Goal: Book appointment/travel/reservation

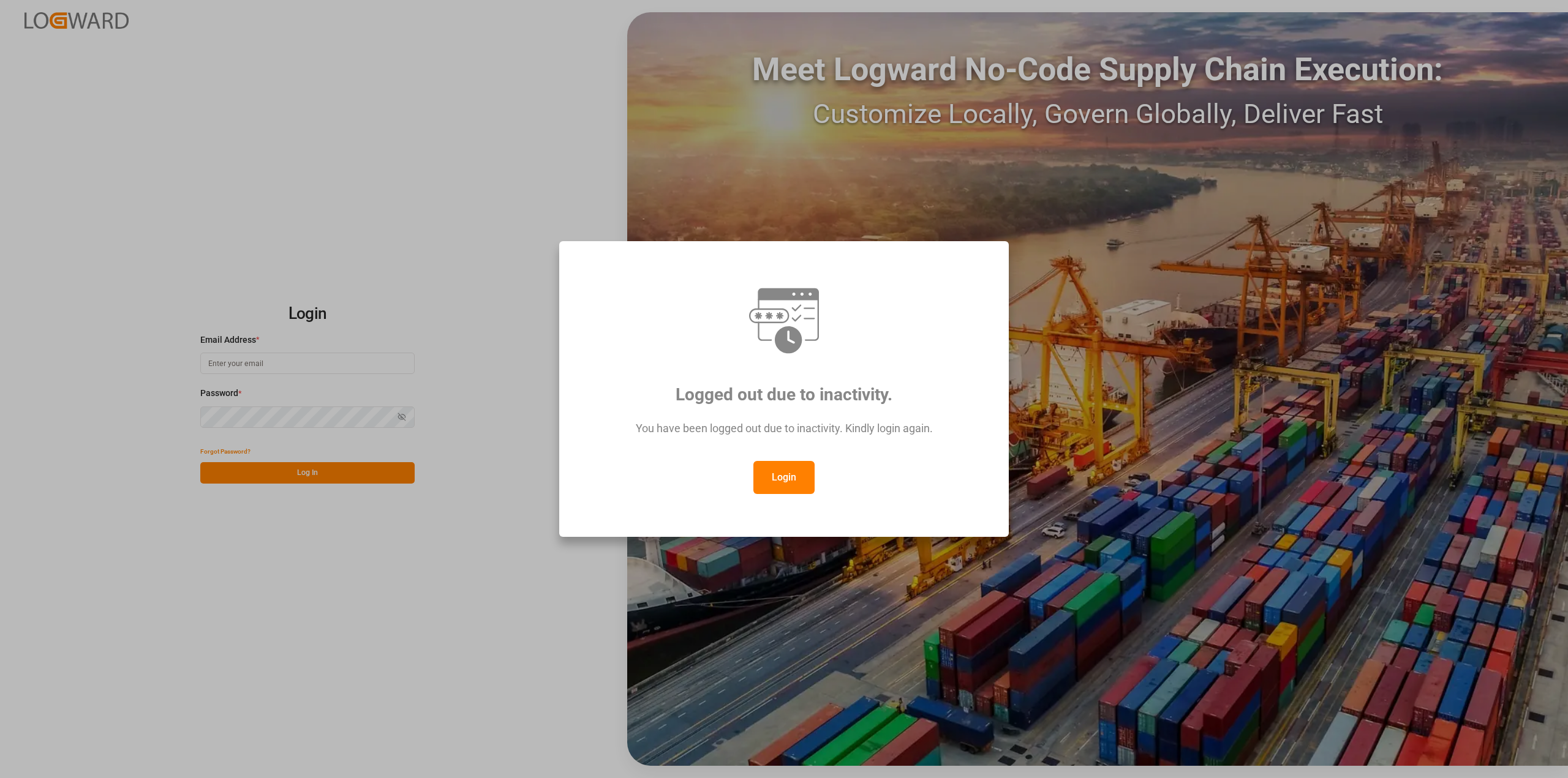
click at [787, 485] on button "Login" at bounding box center [784, 477] width 61 height 33
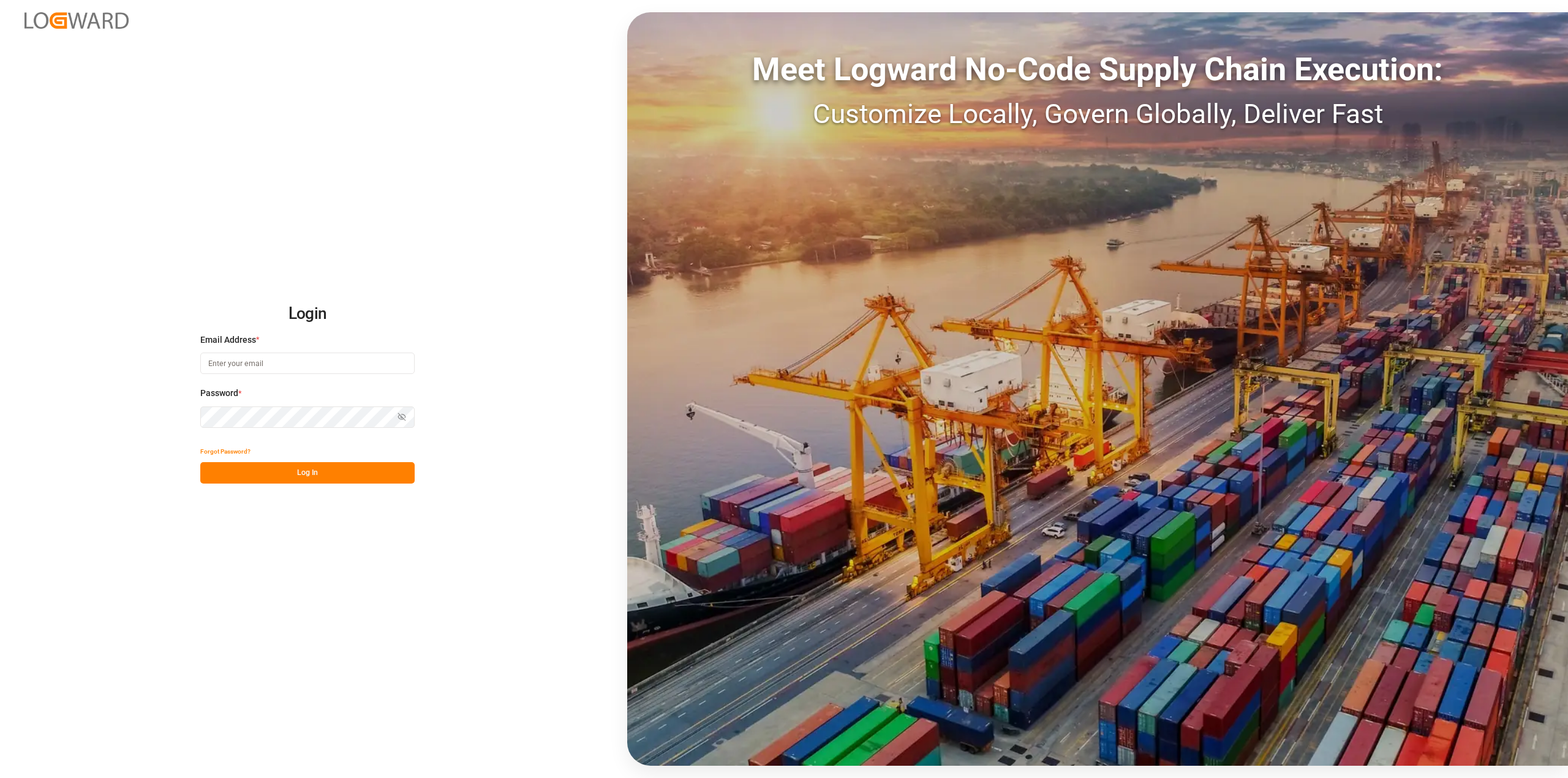
click at [220, 357] on input at bounding box center [307, 363] width 214 height 21
type input "Roland.Behrendt@compo-expert.com"
click at [259, 468] on button "Log In" at bounding box center [307, 473] width 214 height 21
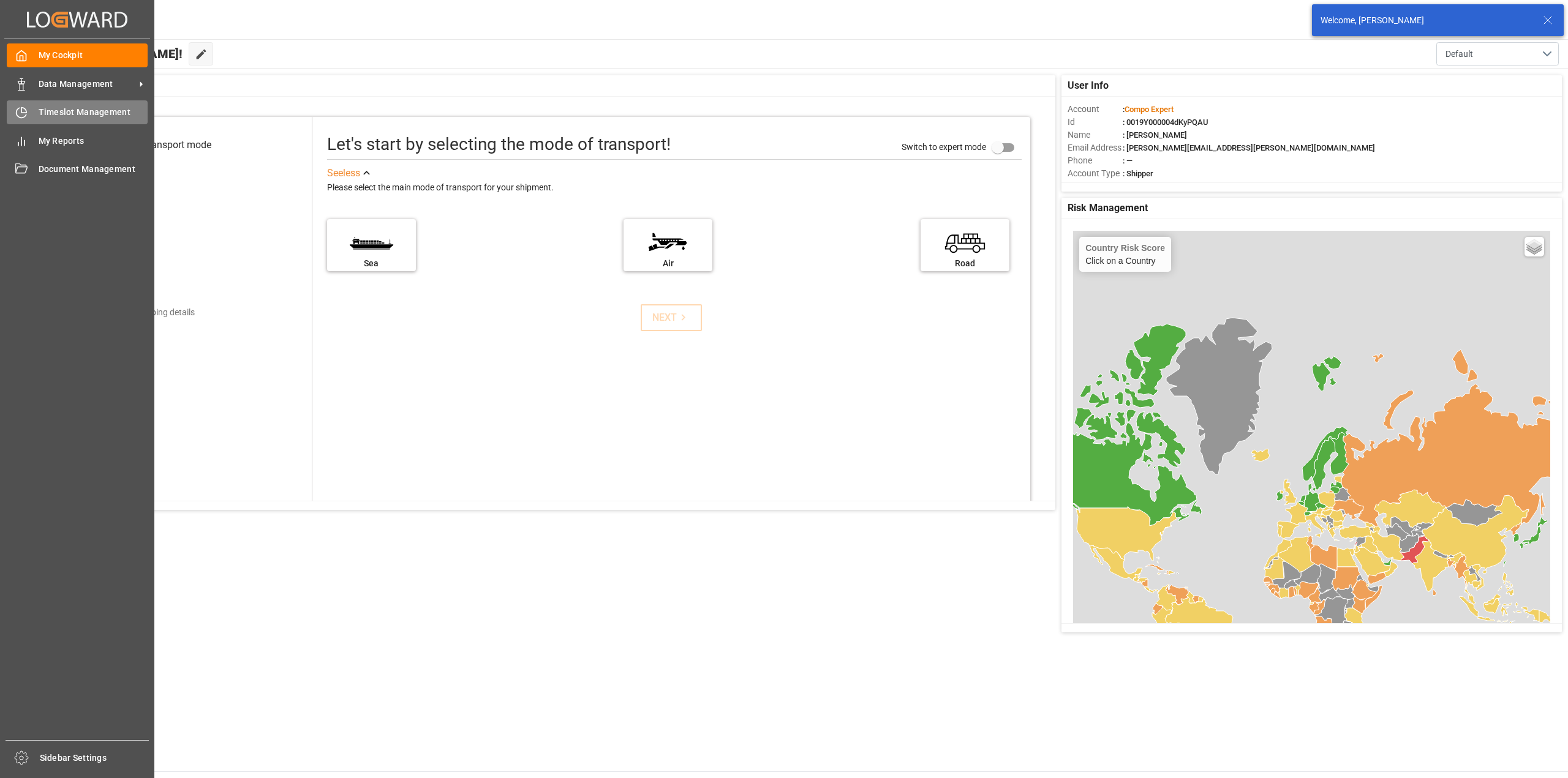
click at [46, 110] on span "Timeslot Management" at bounding box center [94, 112] width 110 height 13
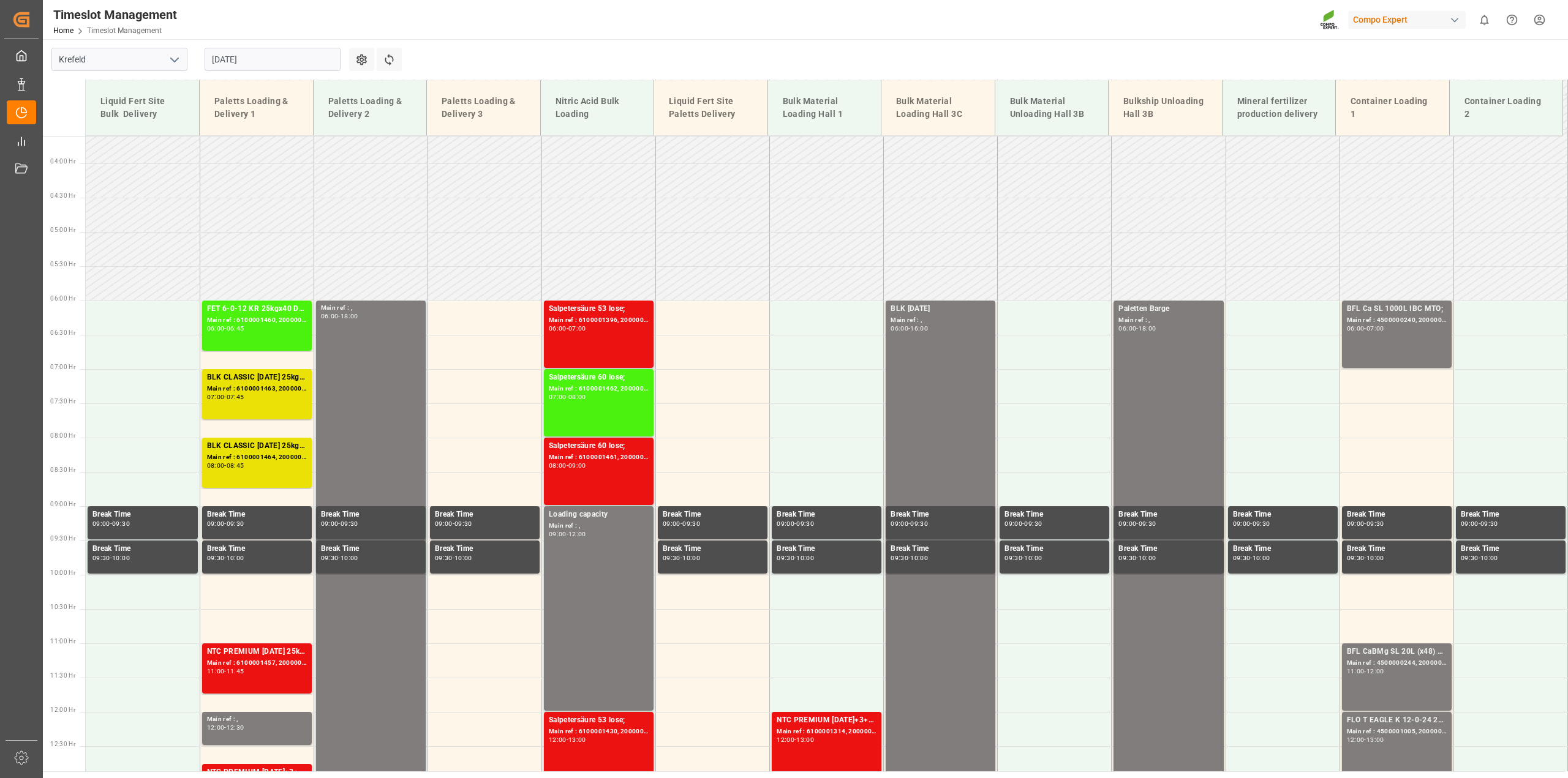
scroll to position [622, 0]
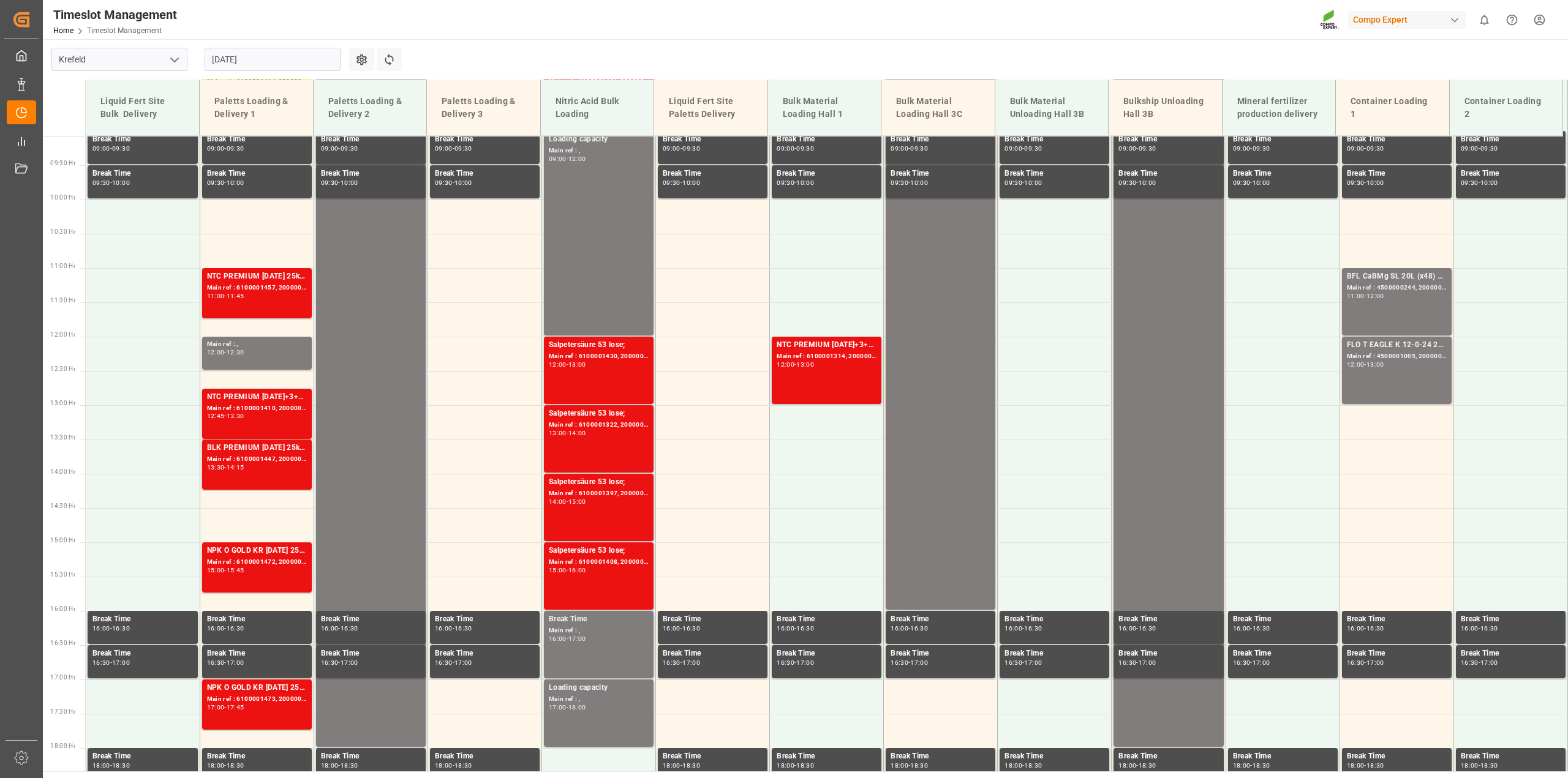
click at [331, 63] on input "[DATE]" at bounding box center [272, 59] width 136 height 23
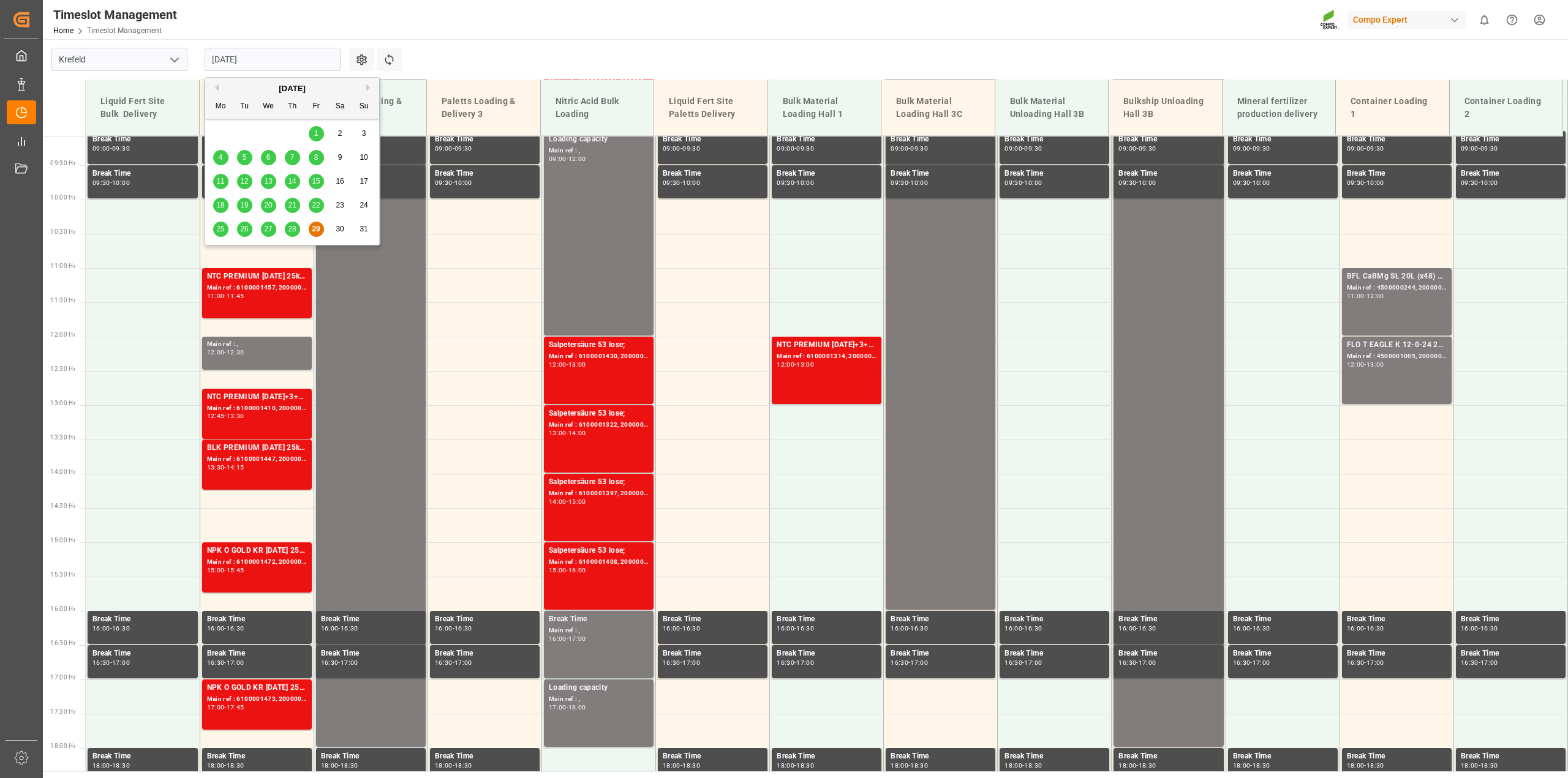
click at [368, 87] on button "Next Month" at bounding box center [370, 87] width 7 height 7
click at [221, 128] on div "1" at bounding box center [221, 134] width 16 height 15
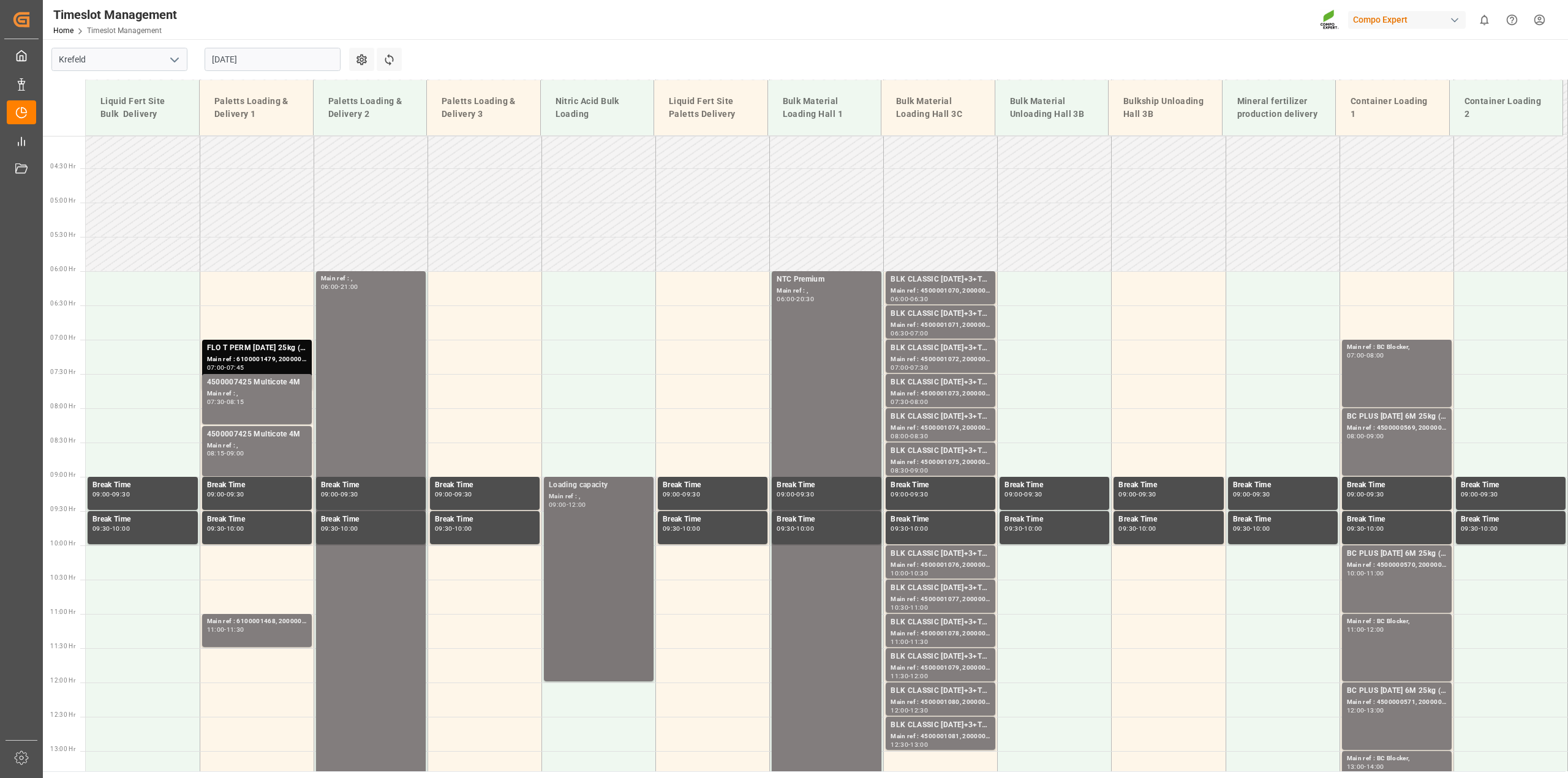
scroll to position [194, 0]
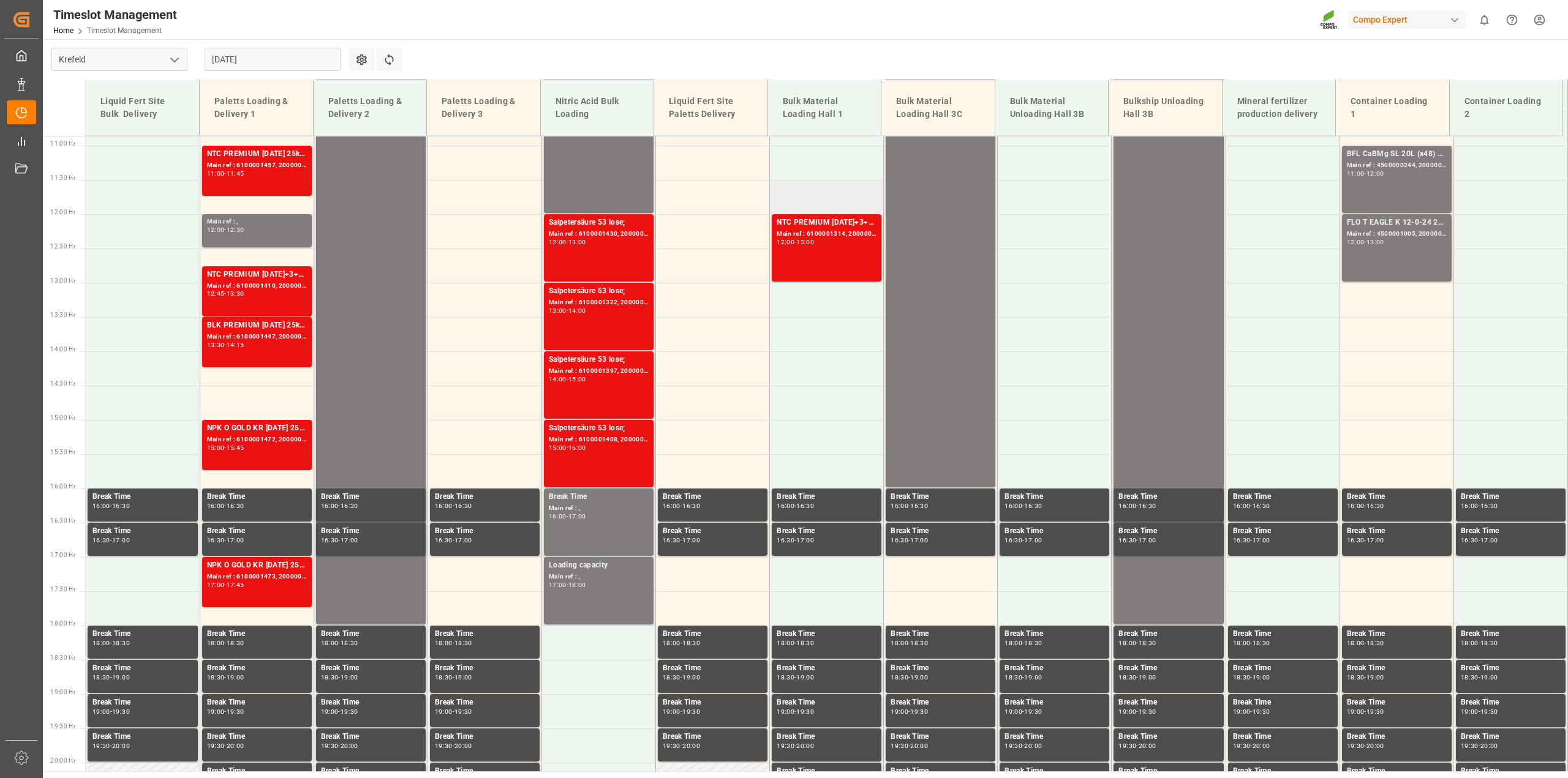
scroll to position [500, 0]
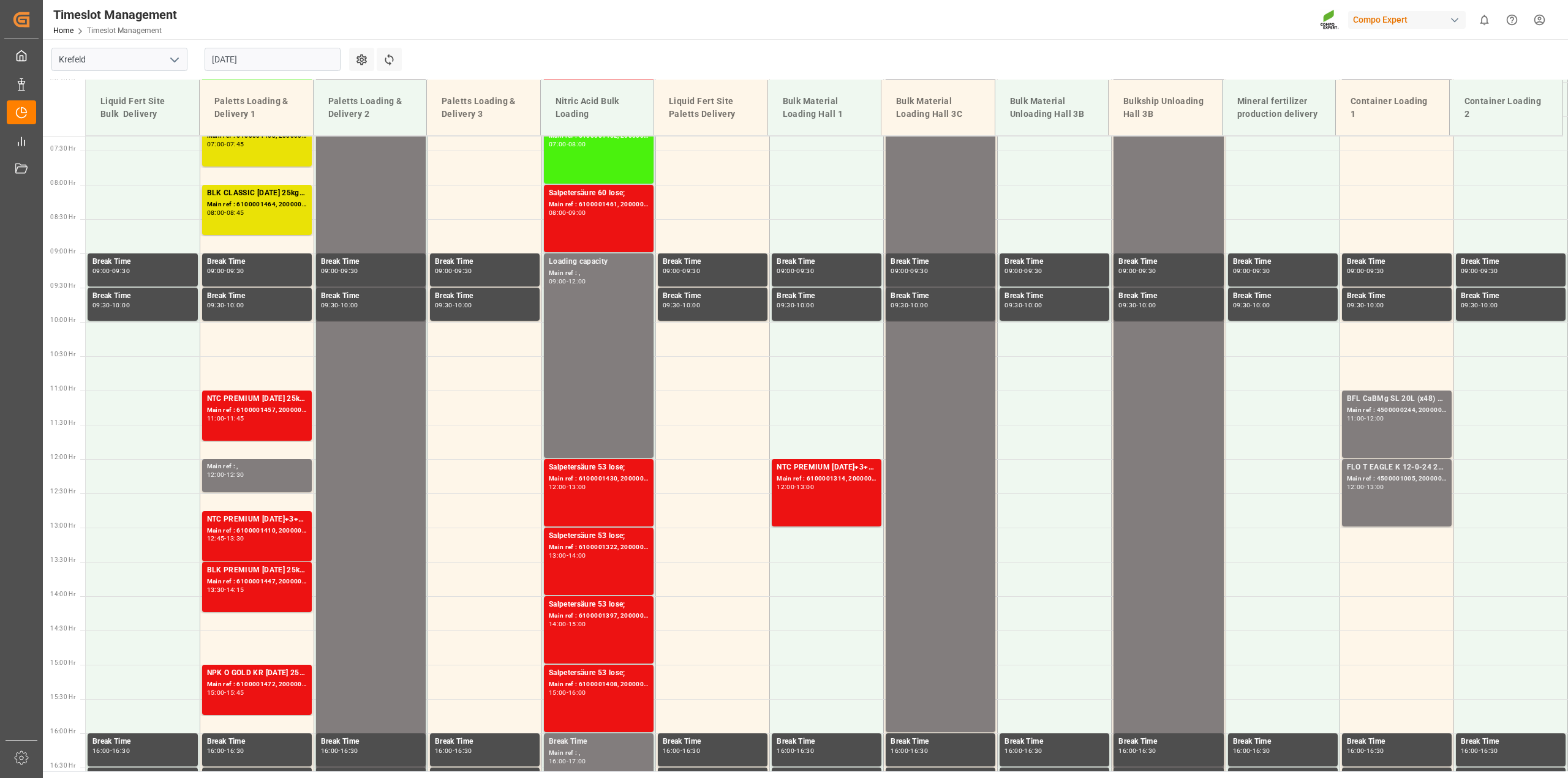
click at [1439, 21] on div "Compo Expert" at bounding box center [1407, 20] width 118 height 18
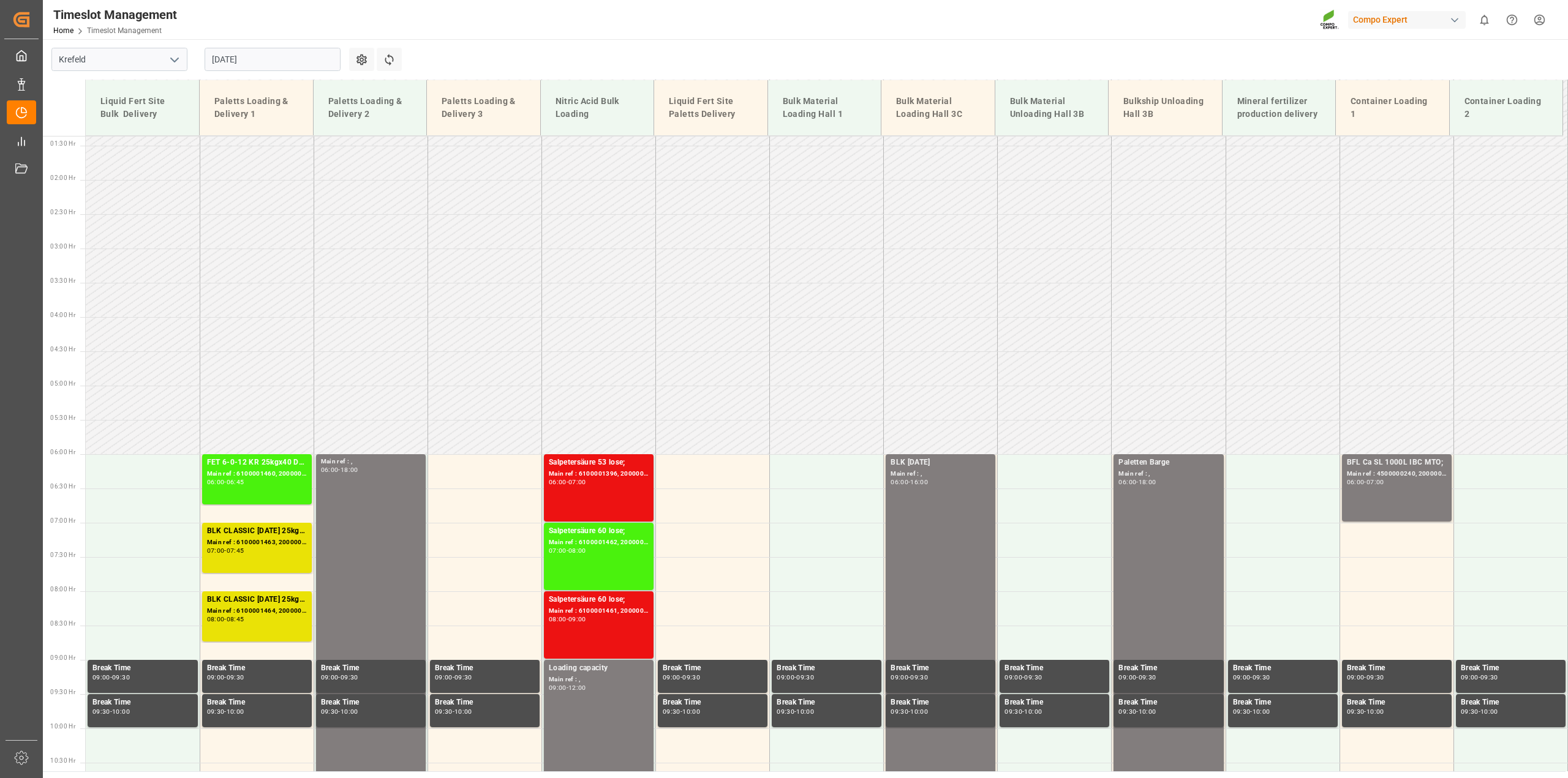
scroll to position [92, 0]
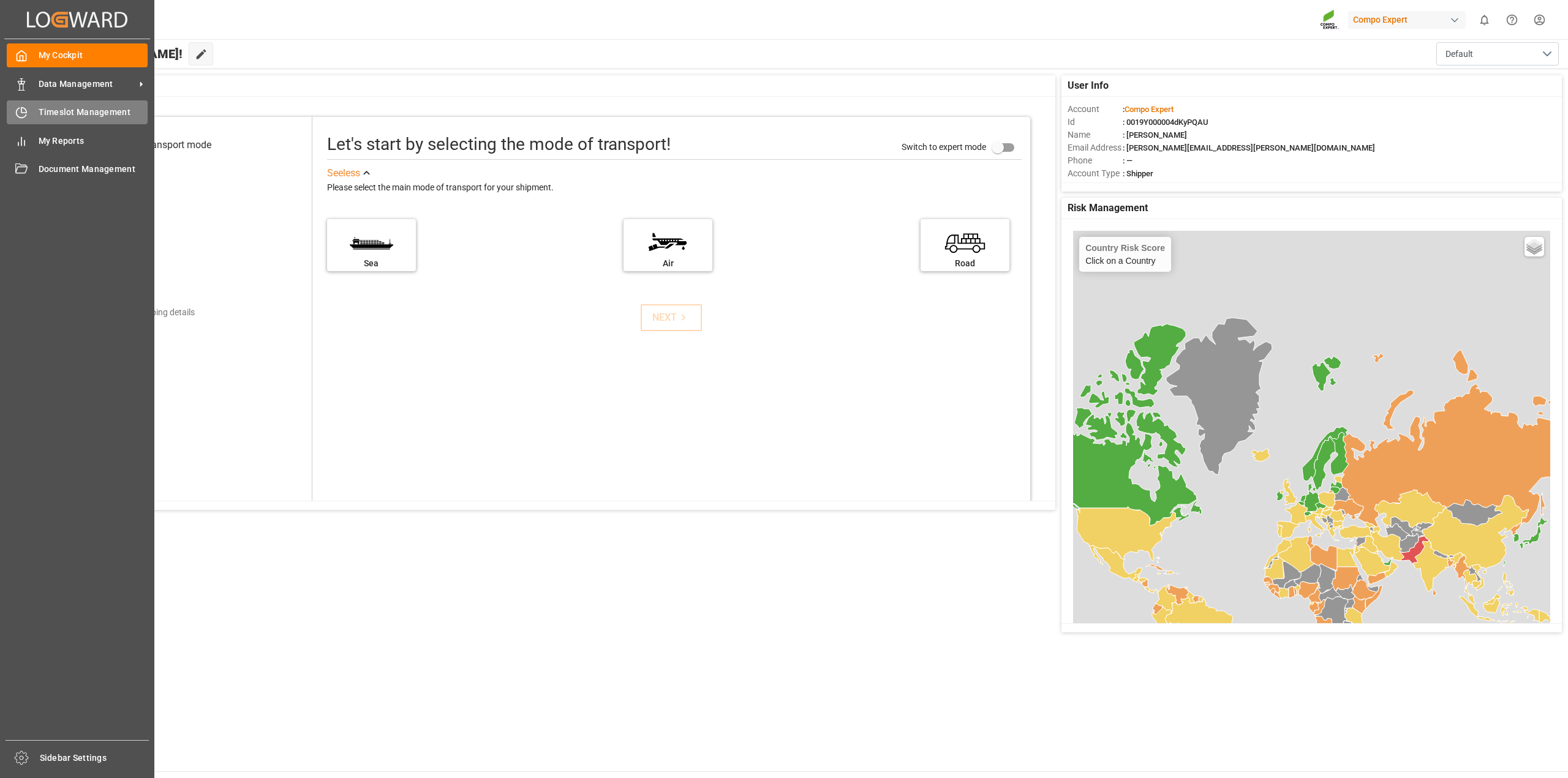
click at [46, 118] on span "Timeslot Management" at bounding box center [94, 112] width 110 height 13
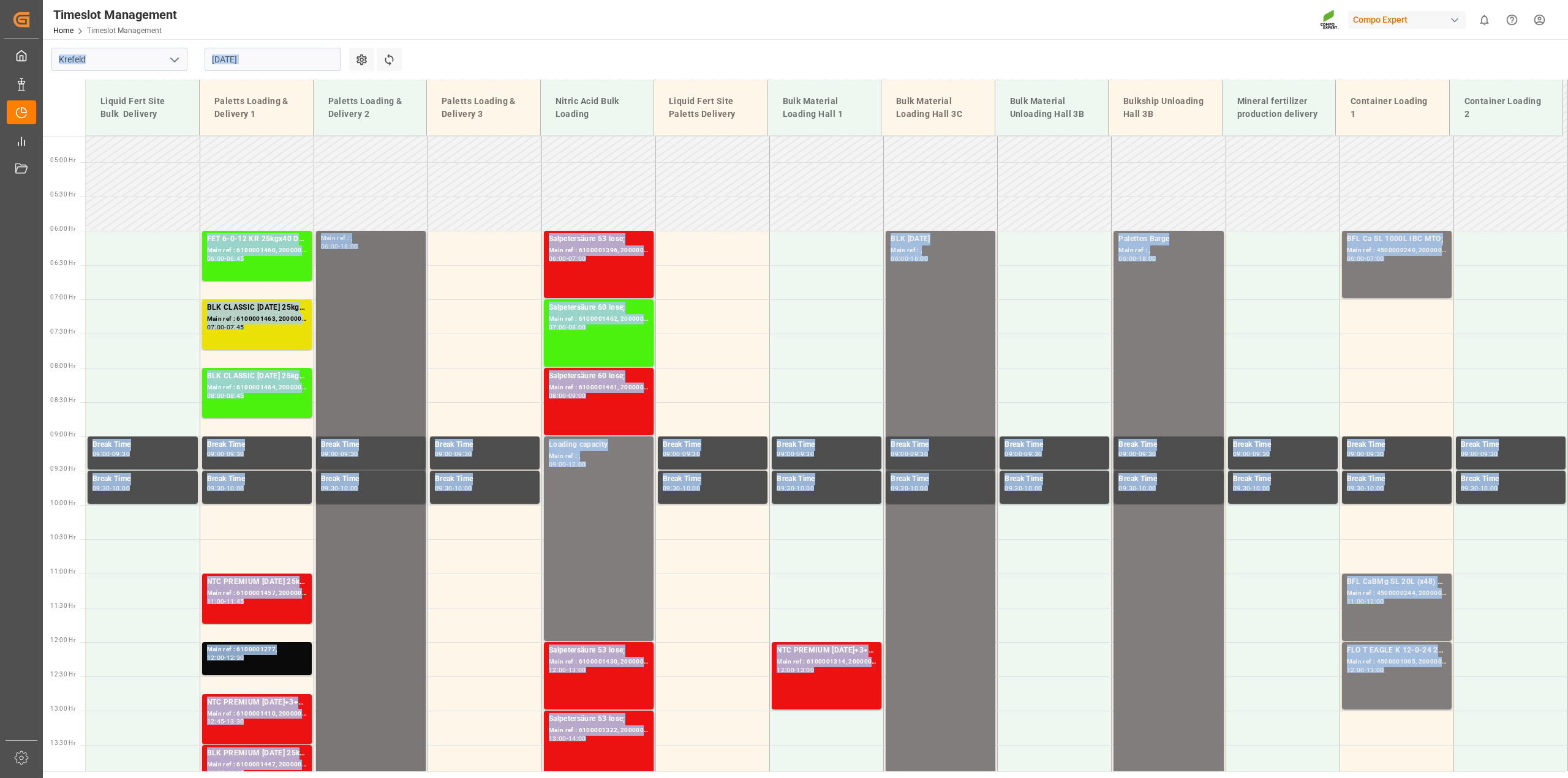
scroll to position [316, 0]
click at [580, 254] on div "Main ref : 6100001396, 2000001215;" at bounding box center [599, 251] width 100 height 11
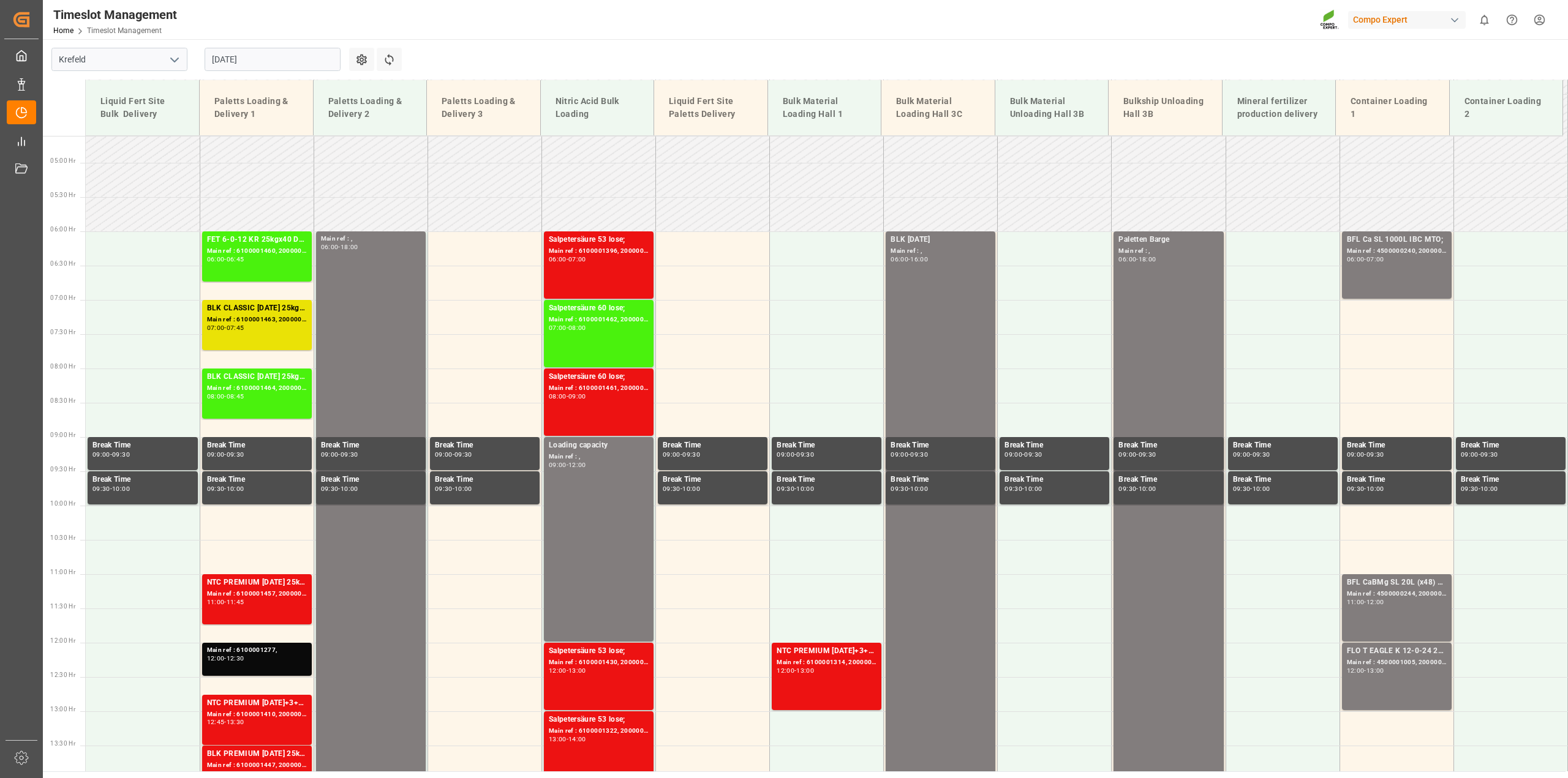
click at [635, 386] on div "Main ref : 6100001461, 2000001280;" at bounding box center [599, 388] width 100 height 11
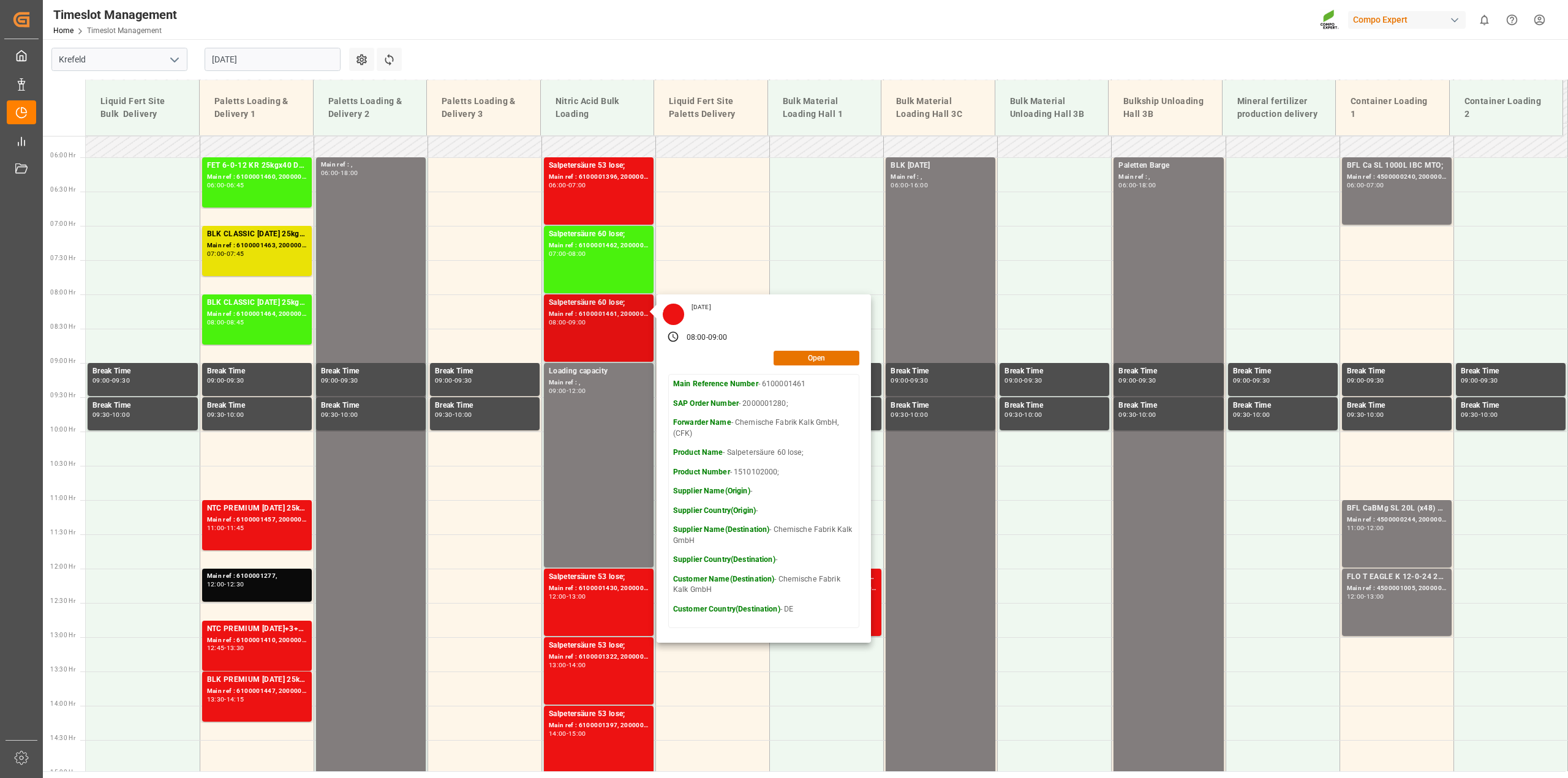
scroll to position [500, 0]
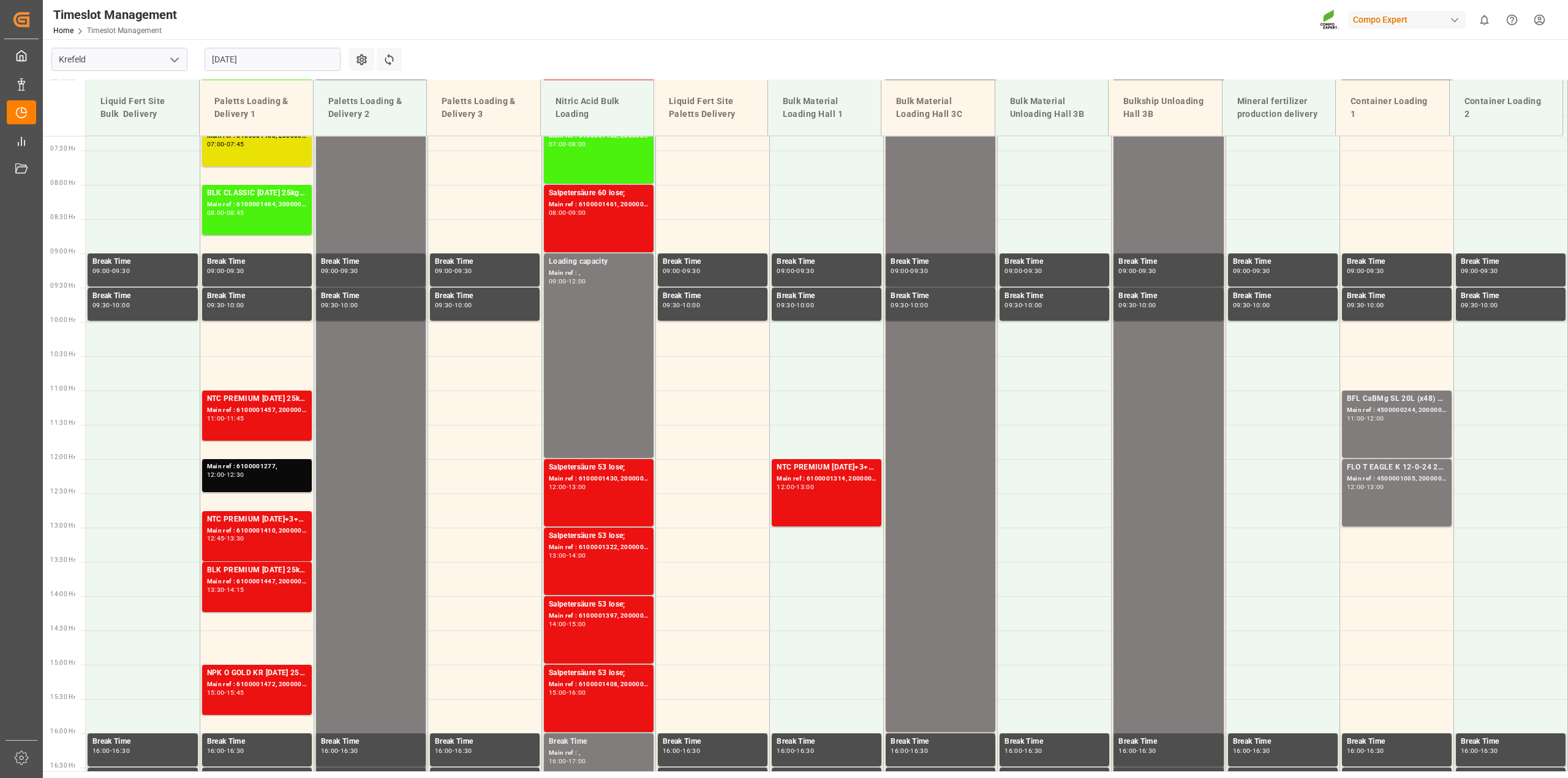
click at [622, 474] on div "Main ref : 6100001430, 2000001173;" at bounding box center [599, 479] width 100 height 11
click at [618, 544] on div "Main ref : 6100001322, 2000001142;" at bounding box center [599, 548] width 100 height 11
click at [633, 614] on div "Main ref : 6100001397, 2000001217;" at bounding box center [599, 616] width 100 height 11
click at [632, 684] on div "Main ref : 6100001408, 2000001212;" at bounding box center [599, 684] width 100 height 11
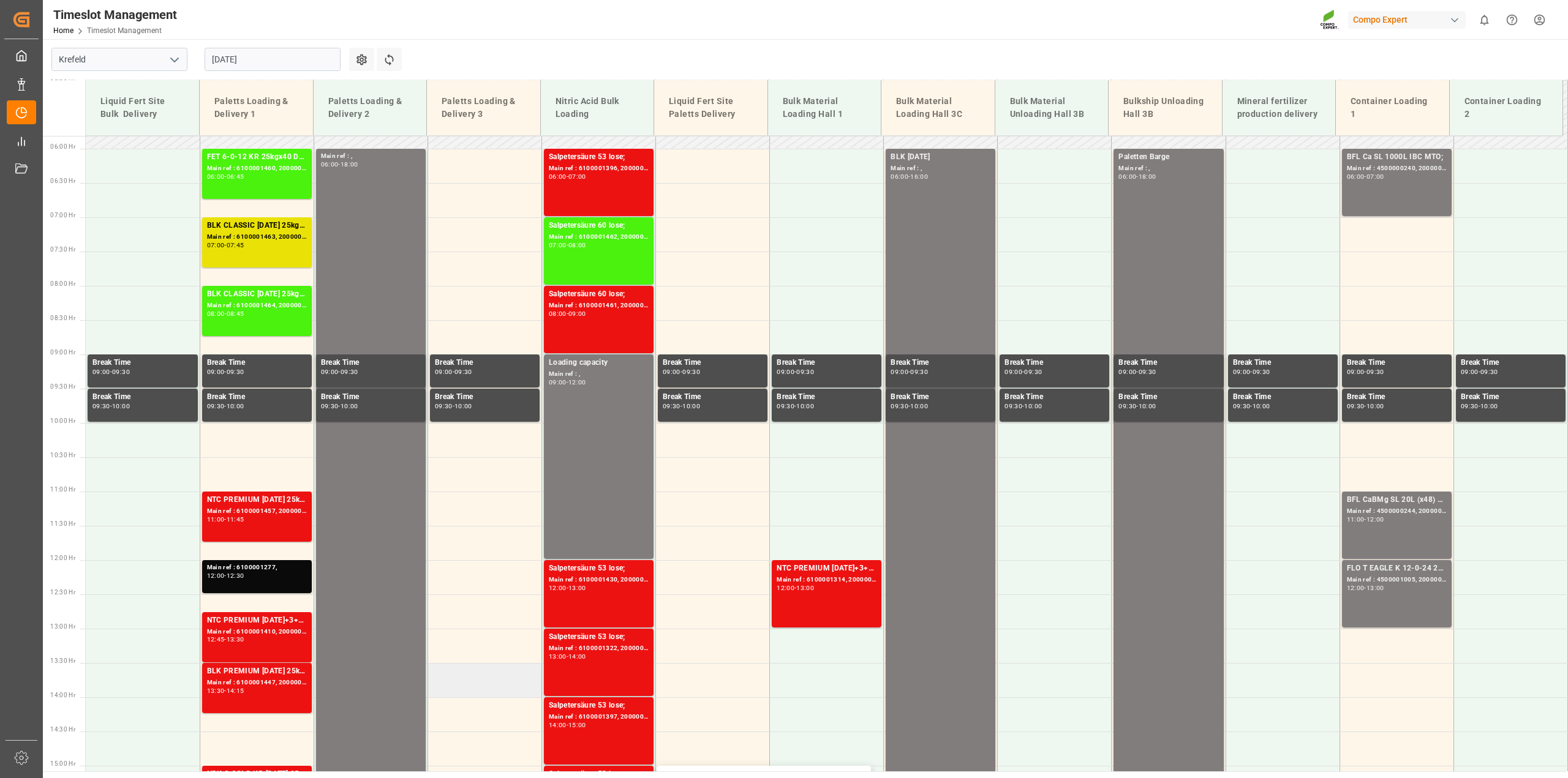
scroll to position [377, 0]
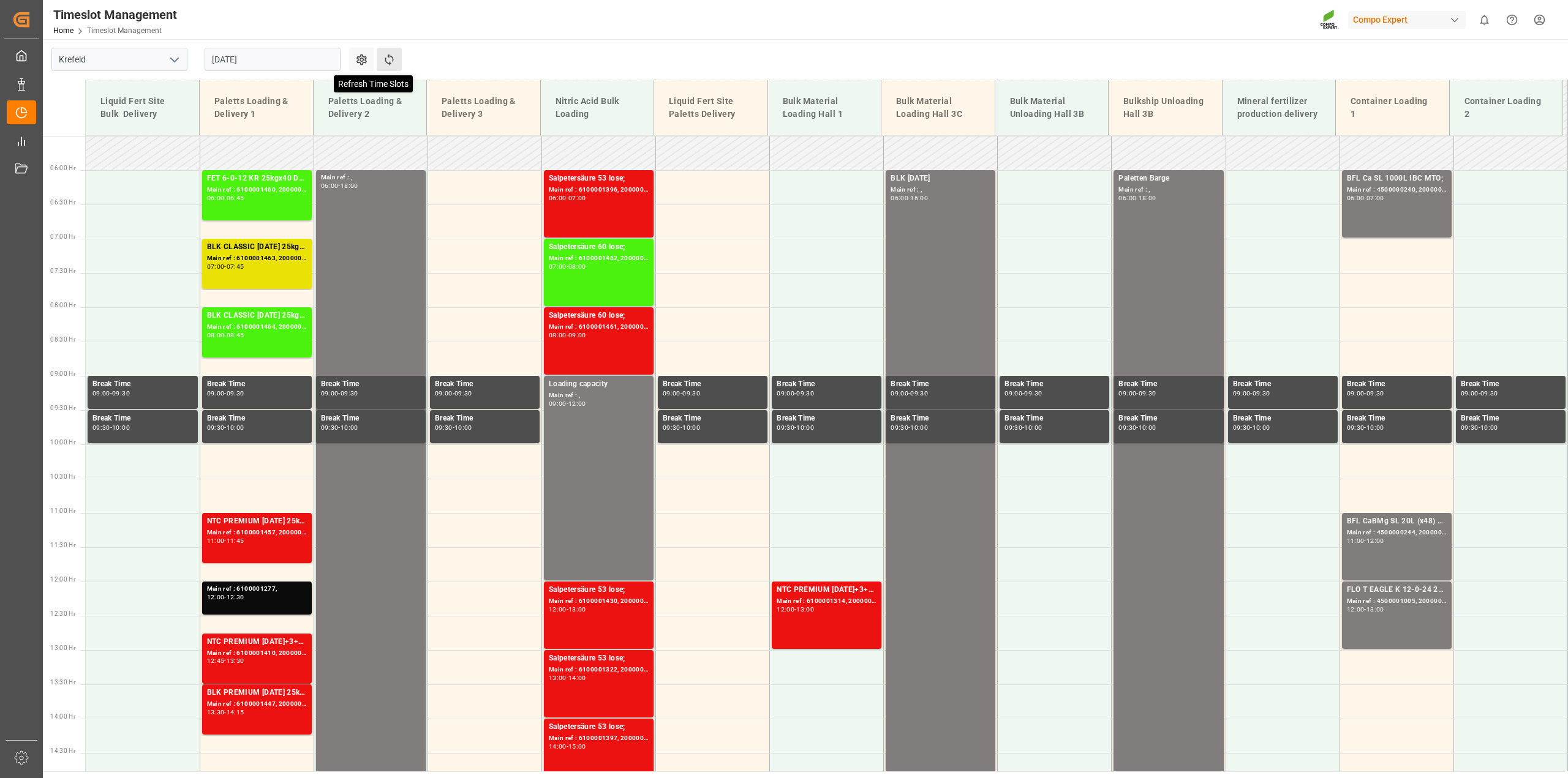
click at [394, 61] on icon at bounding box center [389, 60] width 13 height 13
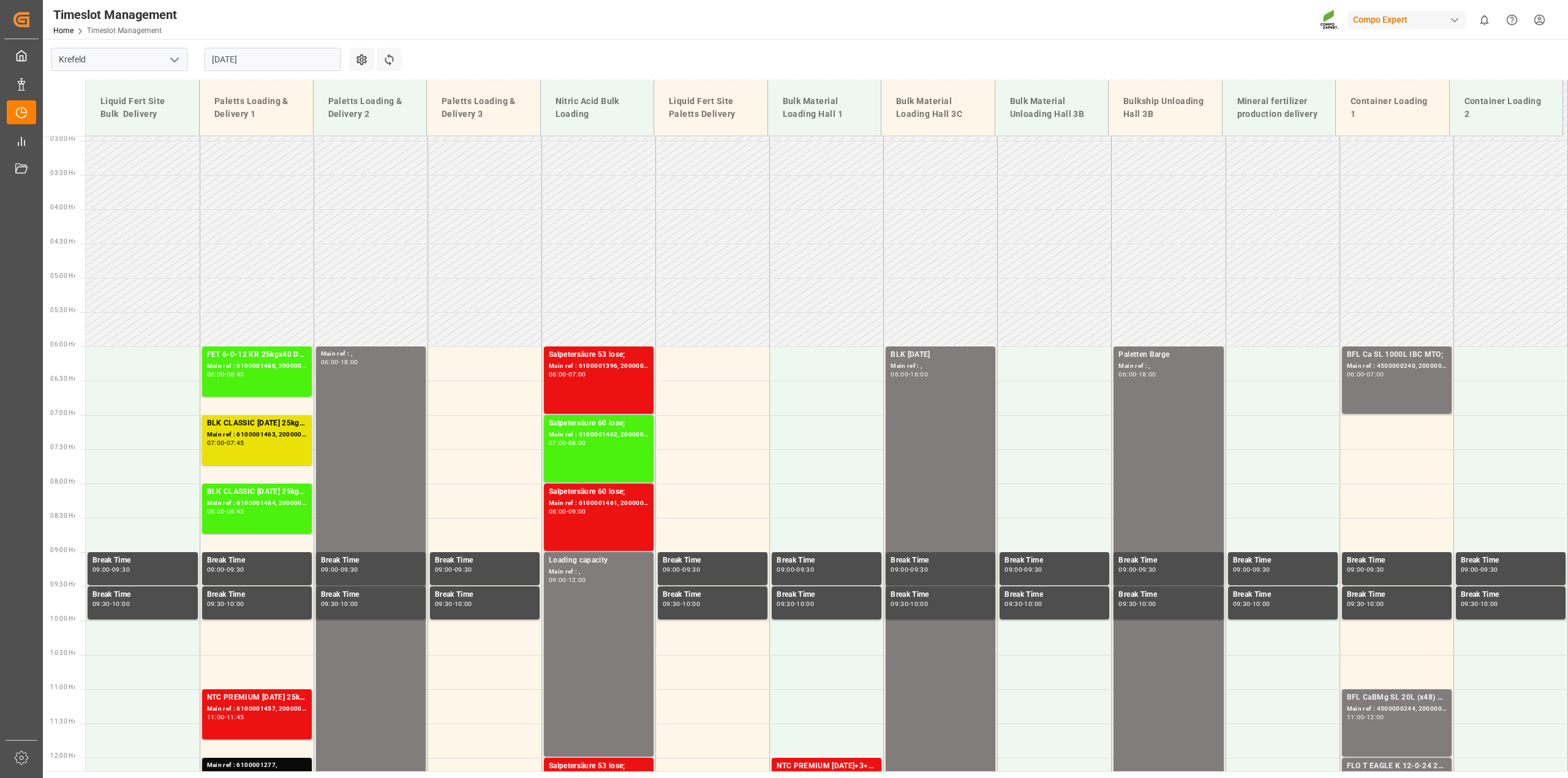
scroll to position [194, 0]
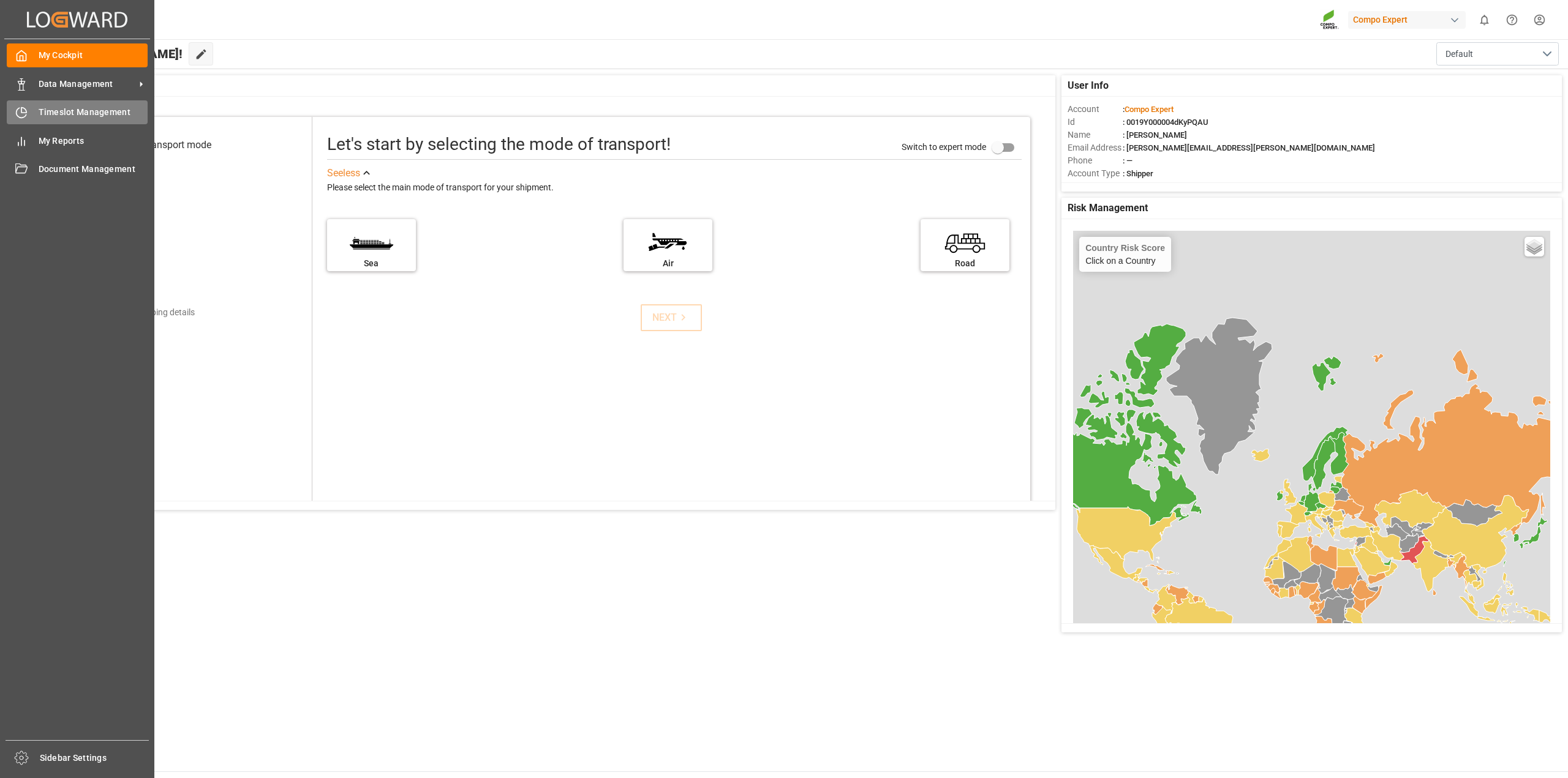
click at [80, 111] on span "Timeslot Management" at bounding box center [94, 112] width 110 height 13
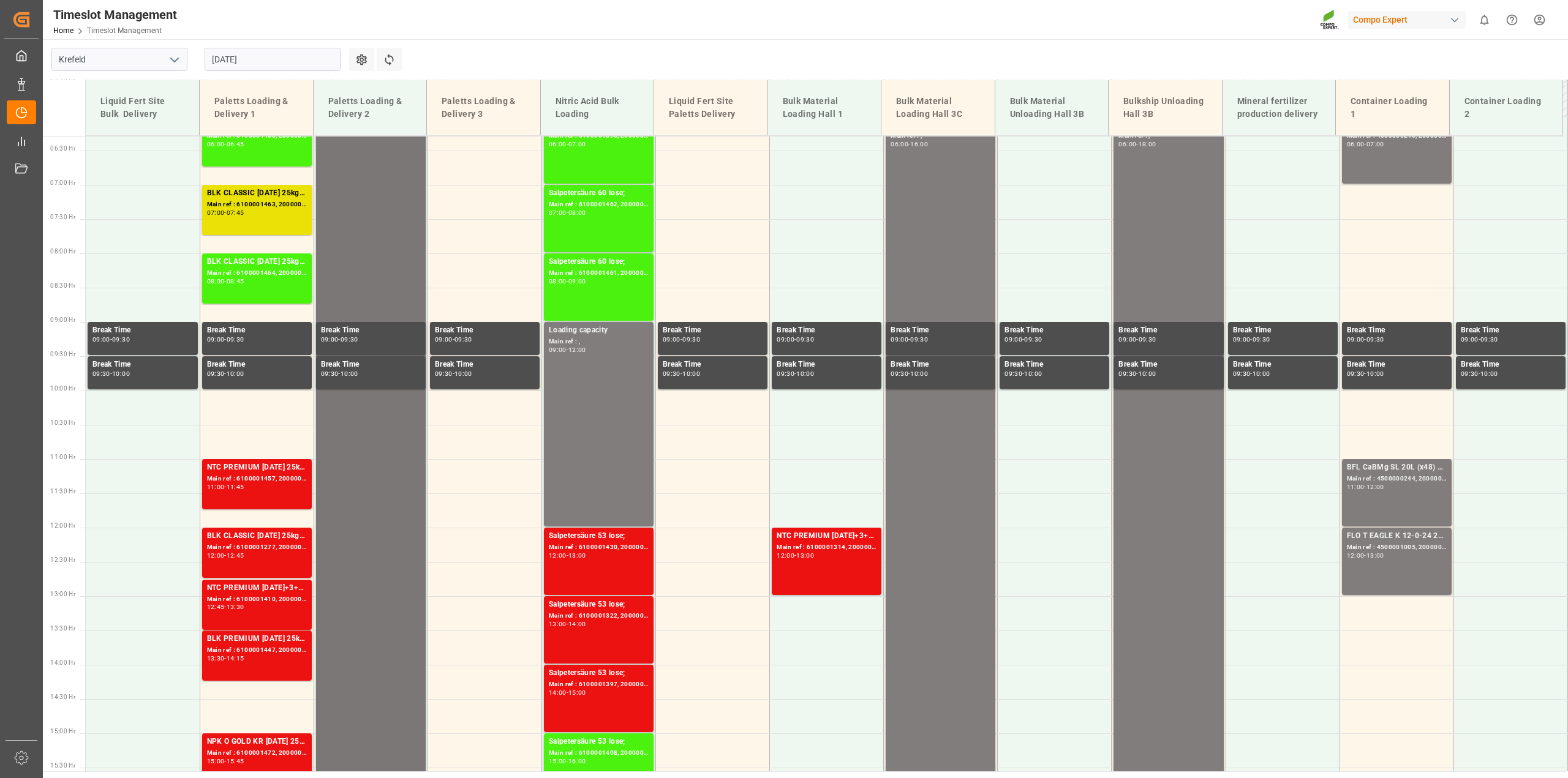
scroll to position [323, 0]
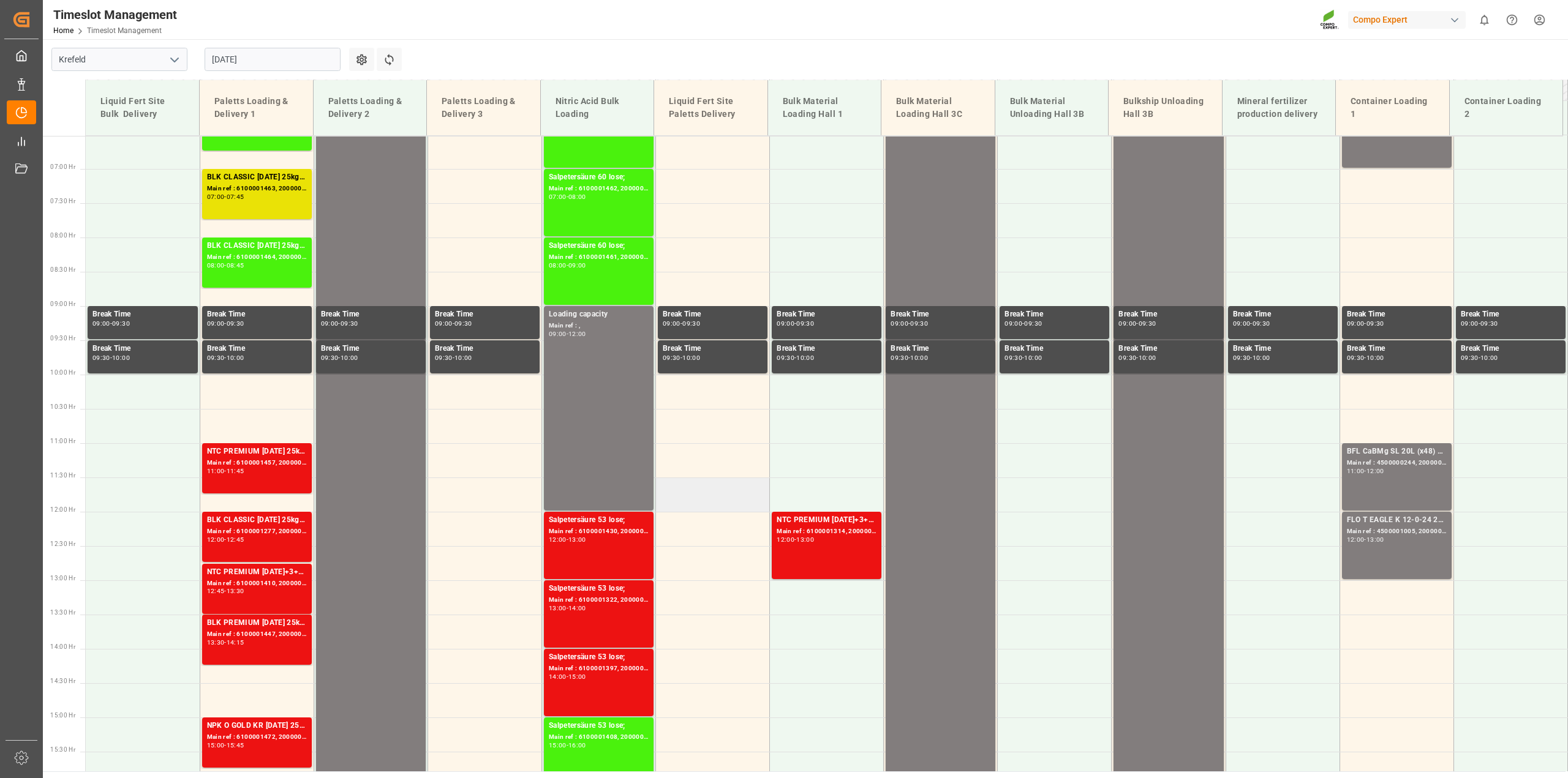
scroll to position [446, 0]
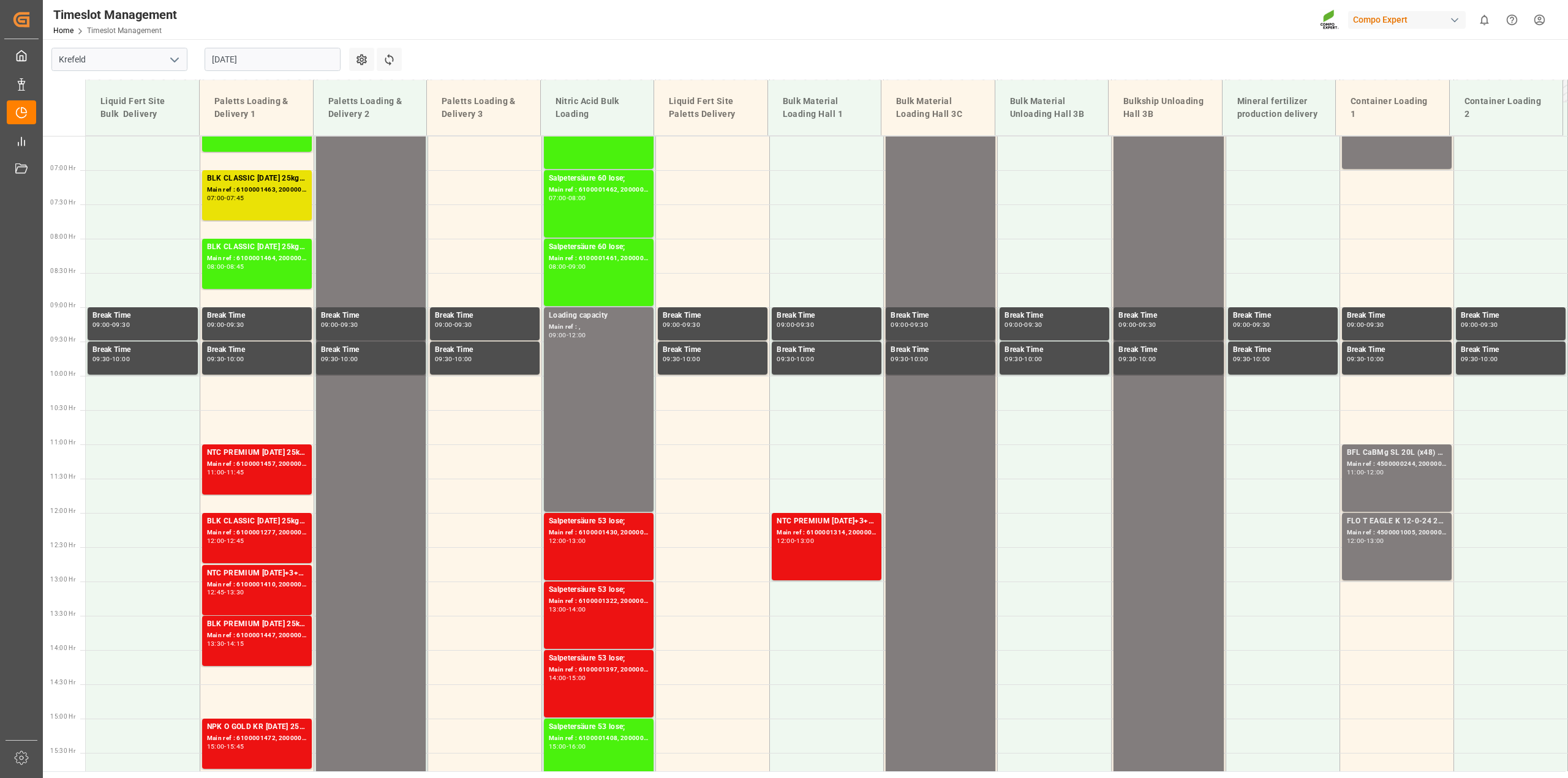
click at [329, 58] on input "[DATE]" at bounding box center [272, 59] width 136 height 23
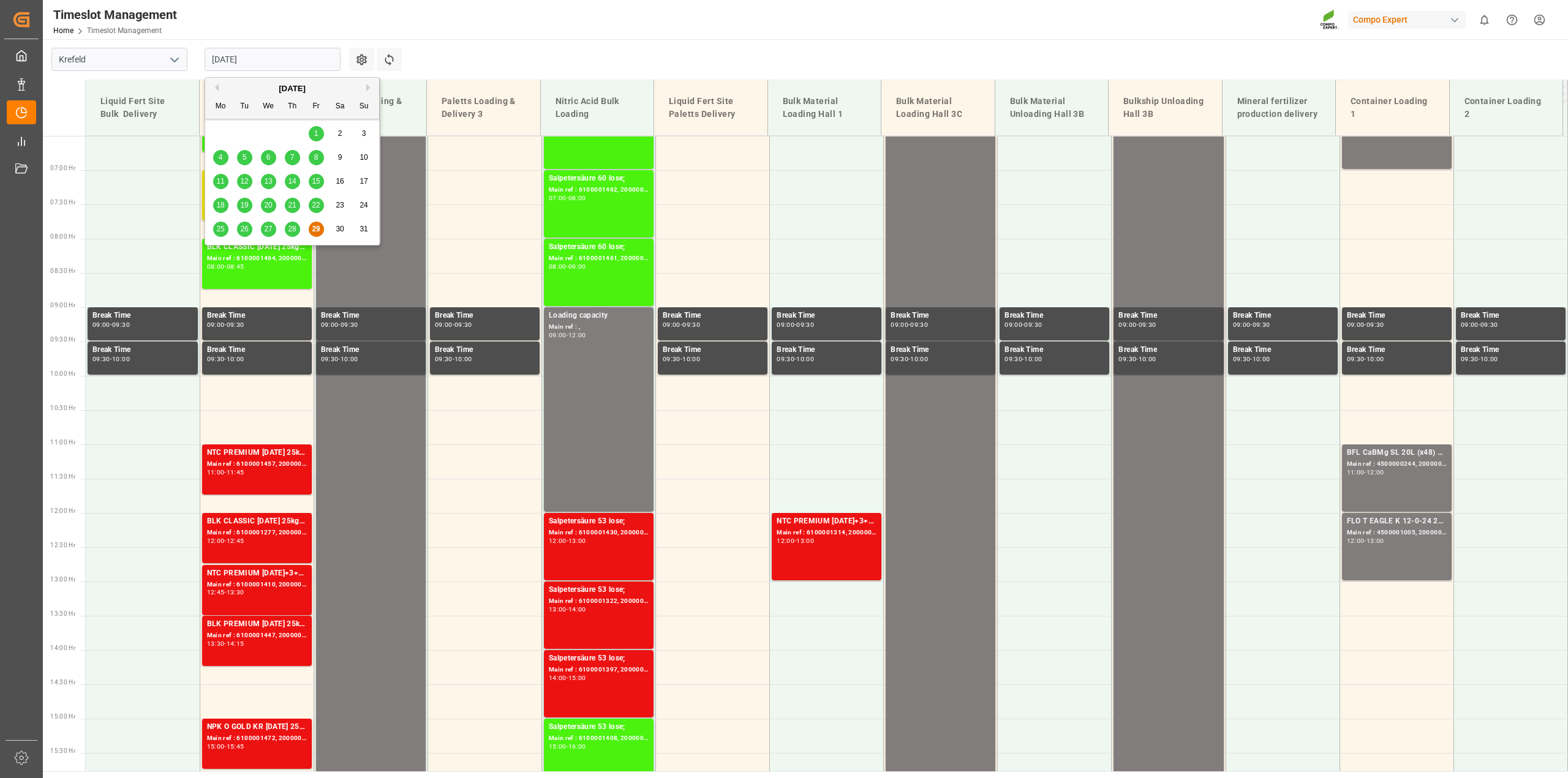
click at [362, 89] on div "[DATE]" at bounding box center [292, 88] width 174 height 12
click at [366, 92] on div "[DATE]" at bounding box center [292, 88] width 174 height 12
click at [368, 88] on button "Next Month" at bounding box center [370, 87] width 7 height 7
click at [219, 130] on span "1" at bounding box center [221, 133] width 4 height 8
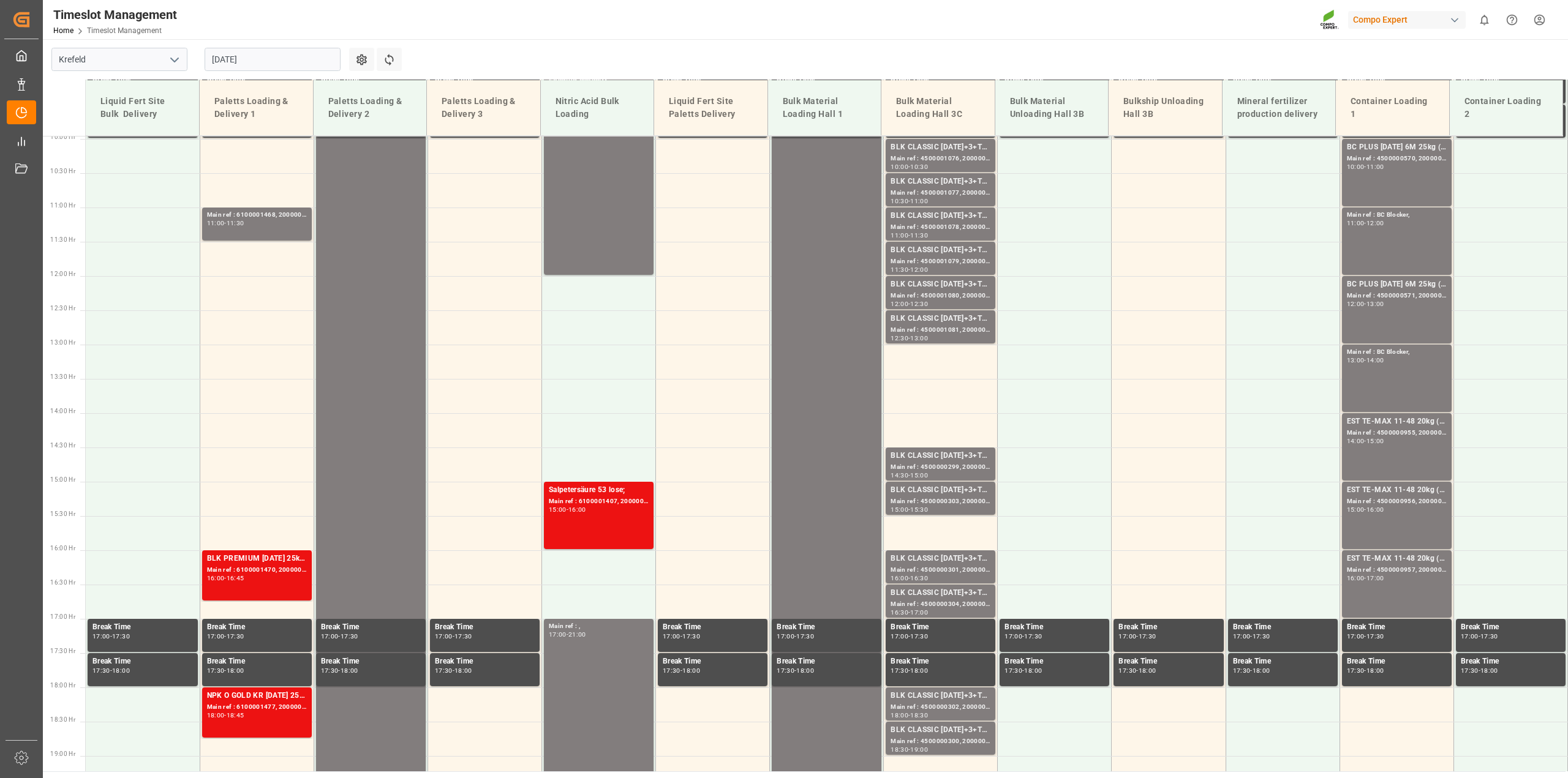
scroll to position [691, 0]
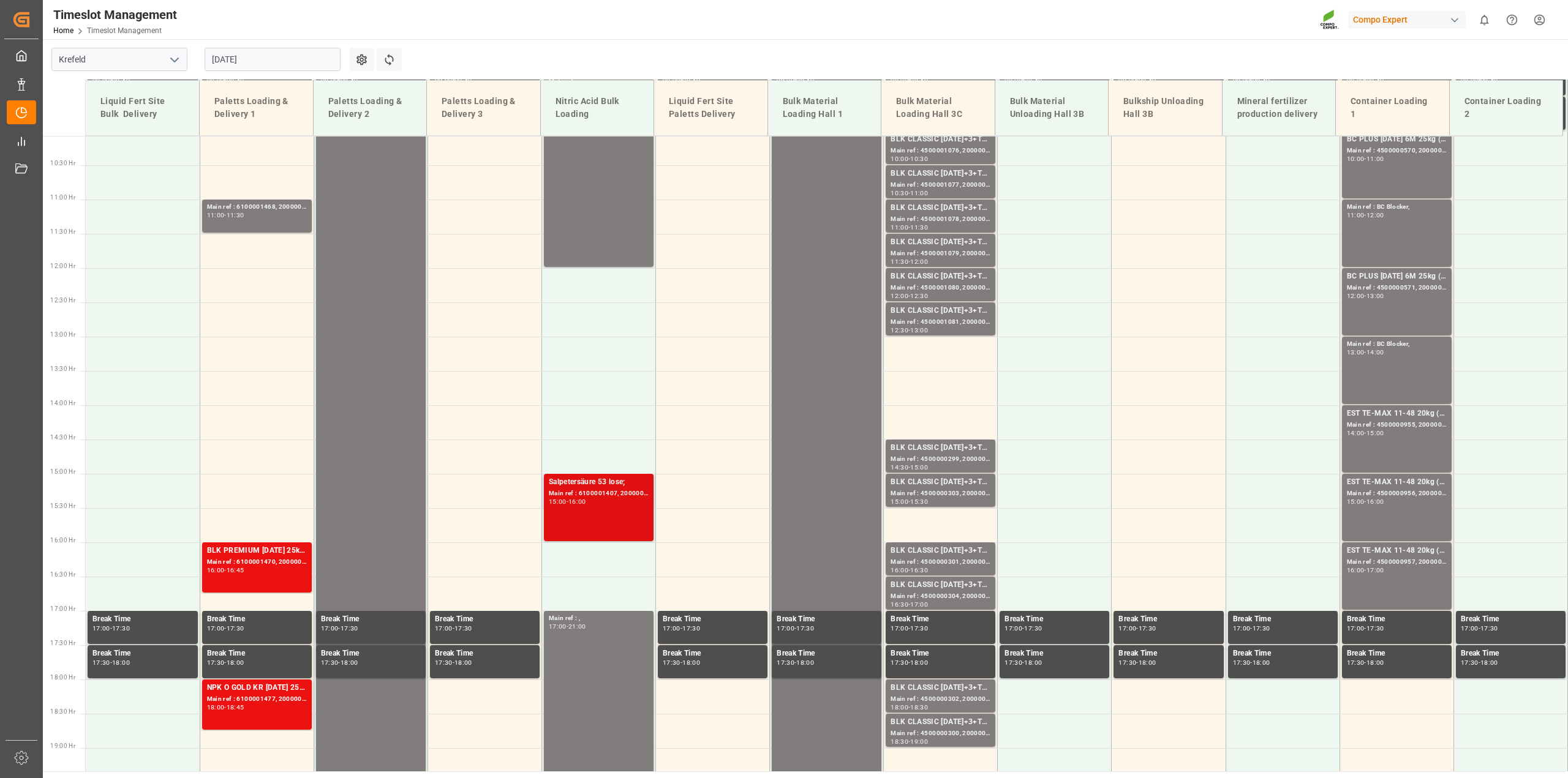
click at [590, 492] on div "Main ref : 6100001407, 2000001211;" at bounding box center [599, 493] width 100 height 11
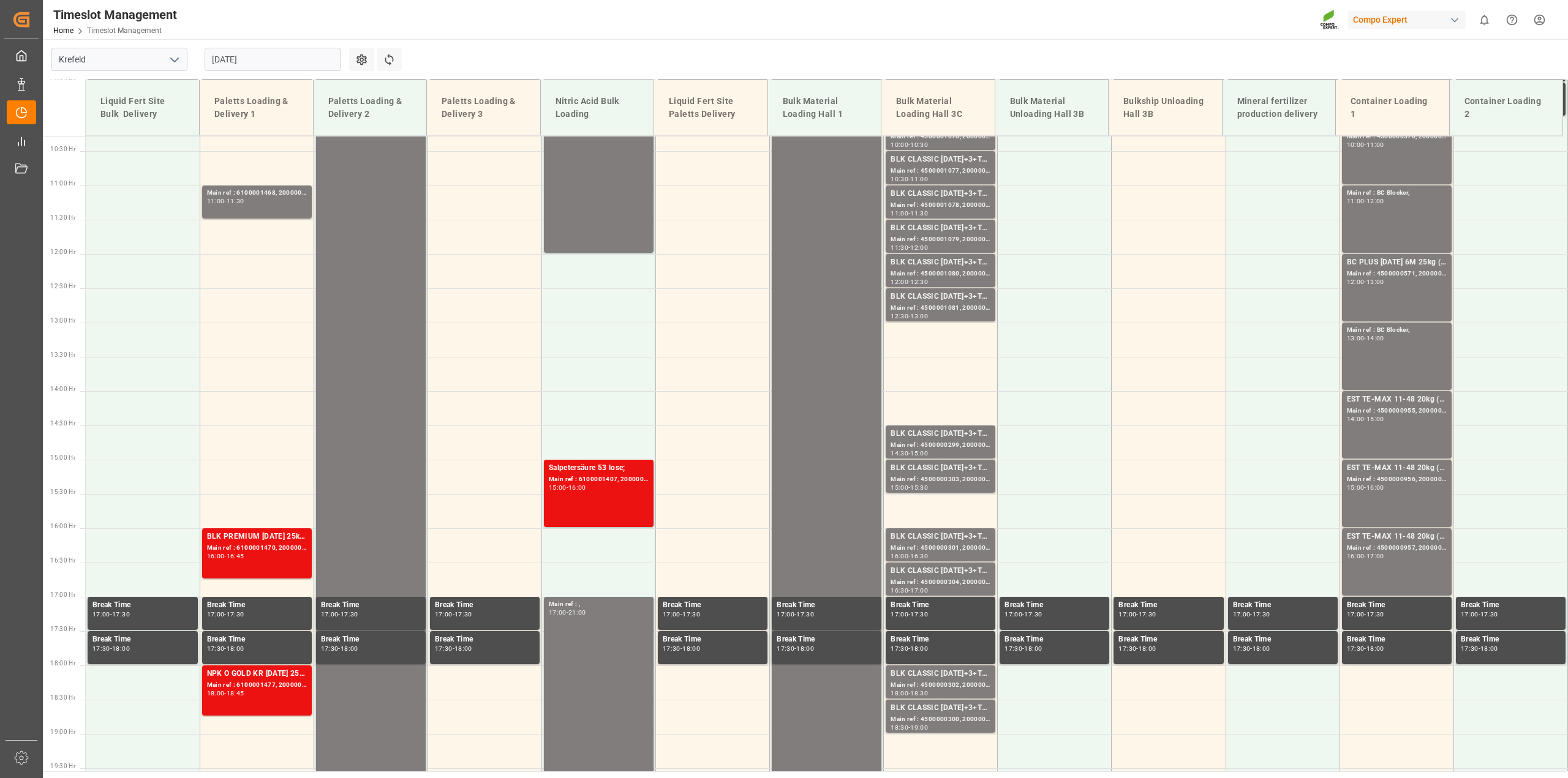
scroll to position [460, 0]
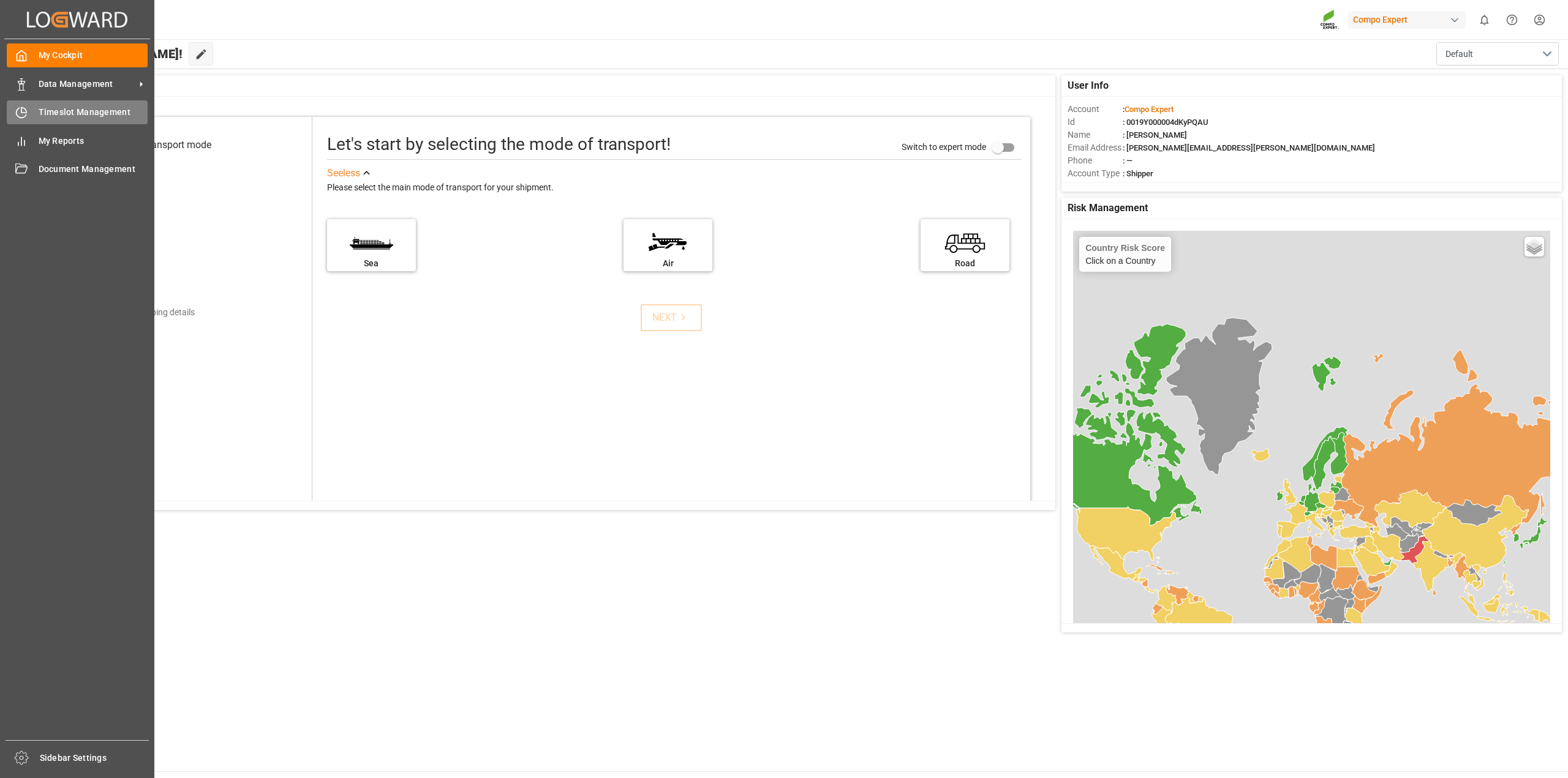
click at [56, 110] on span "Timeslot Management" at bounding box center [94, 112] width 110 height 13
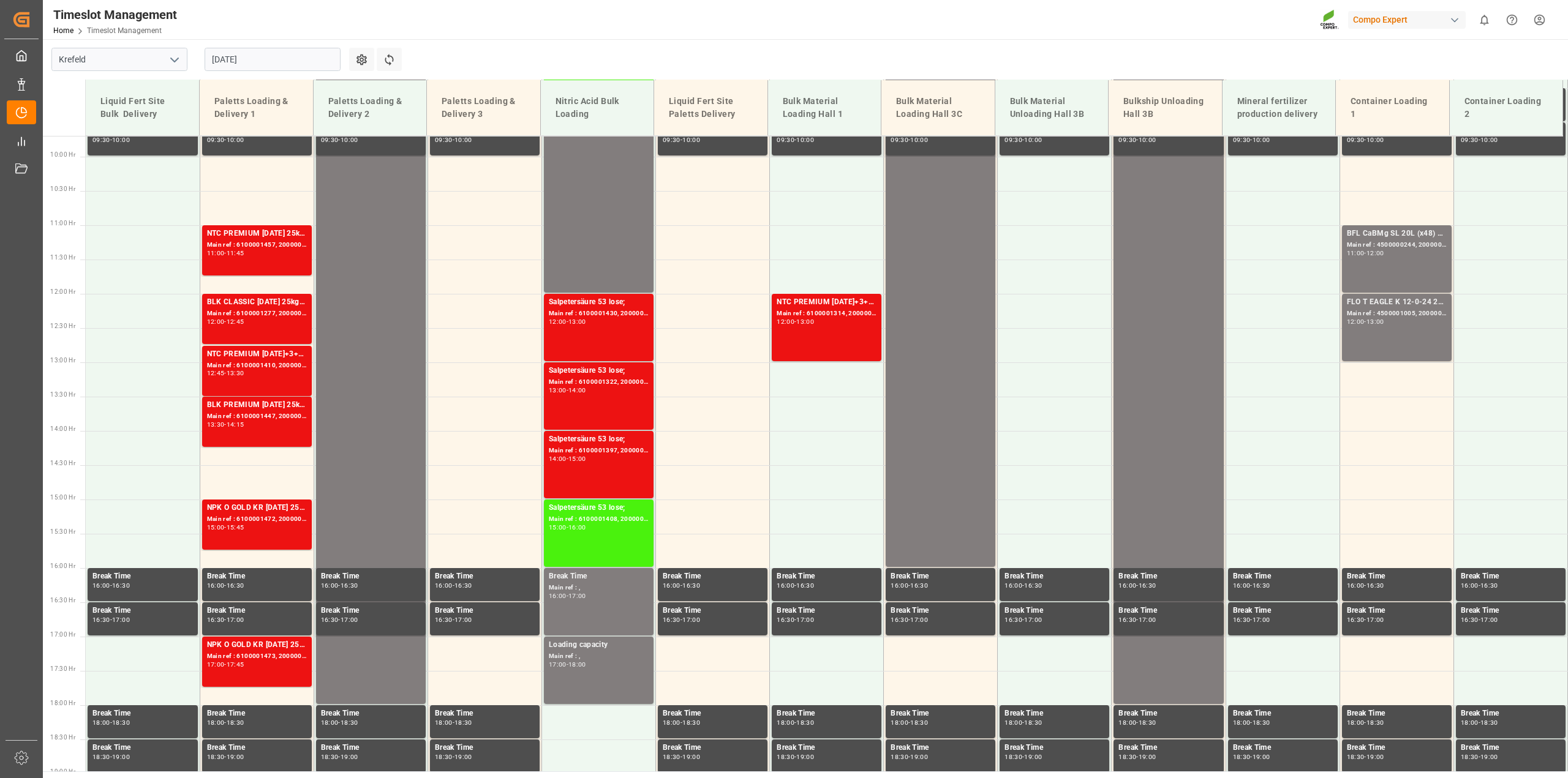
scroll to position [691, 0]
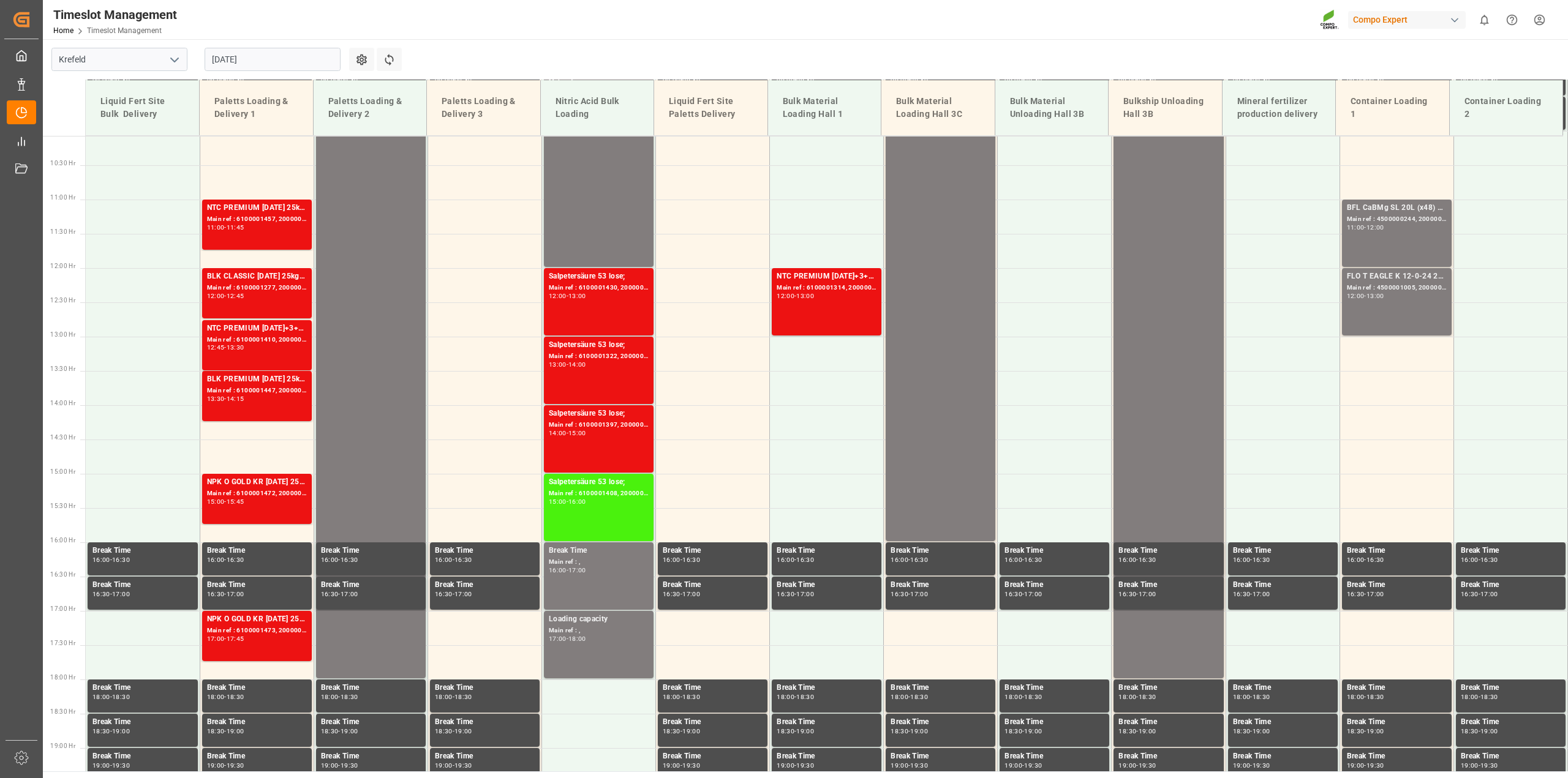
click at [321, 58] on input "[DATE]" at bounding box center [272, 59] width 136 height 23
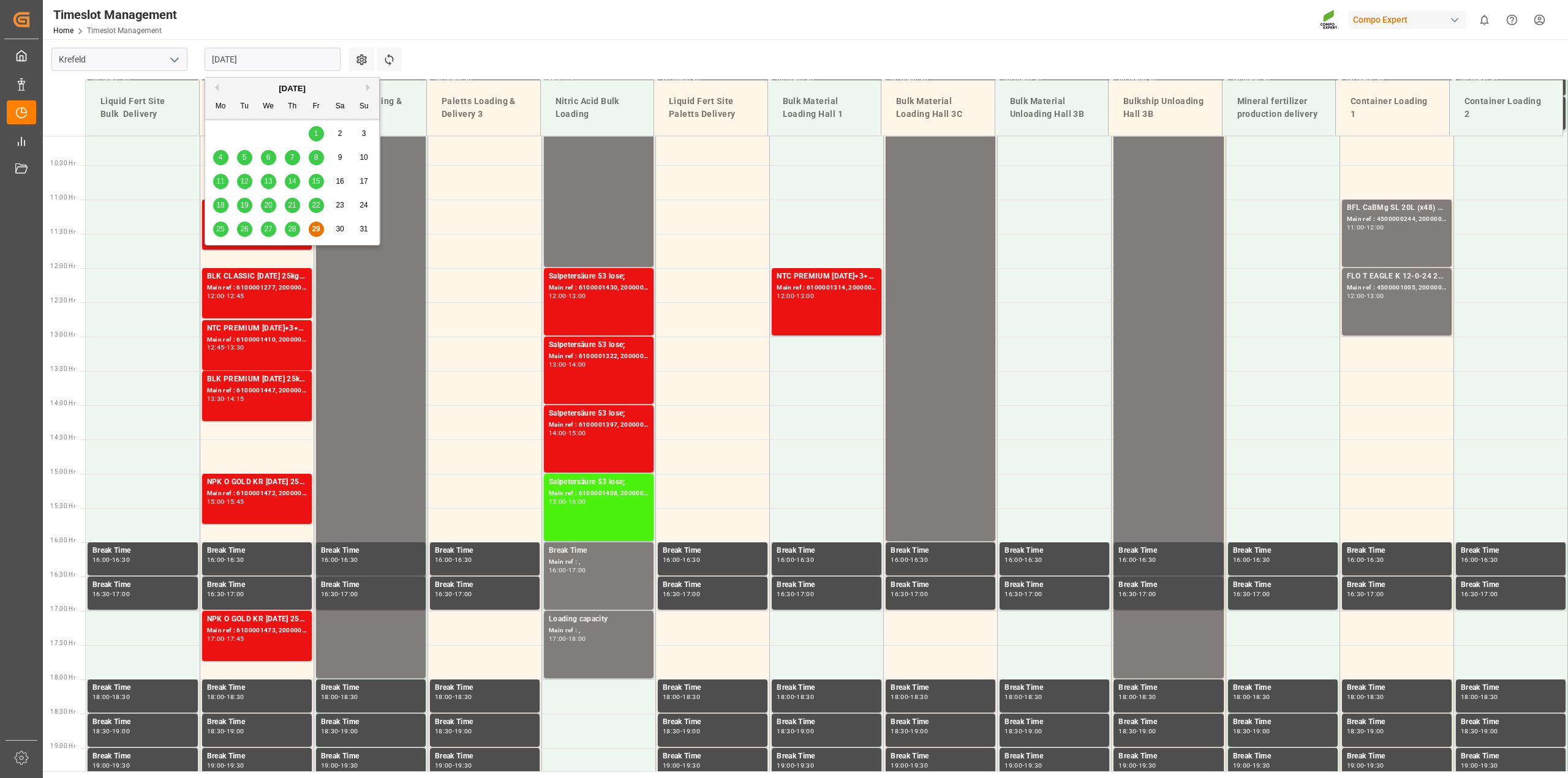
click at [370, 89] on button "Next Month" at bounding box center [370, 87] width 7 height 7
click at [225, 130] on div "1" at bounding box center [221, 134] width 16 height 15
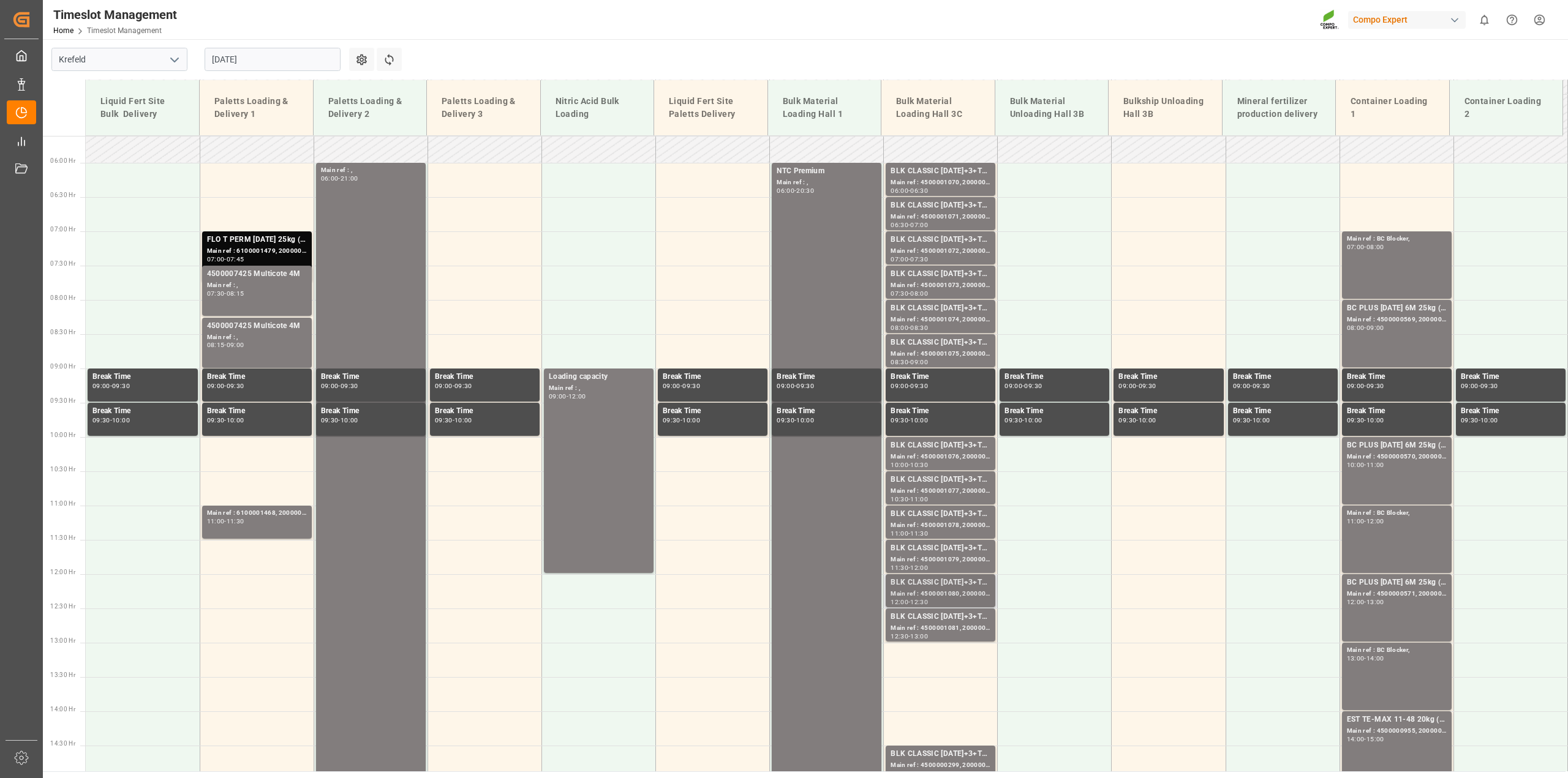
scroll to position [446, 0]
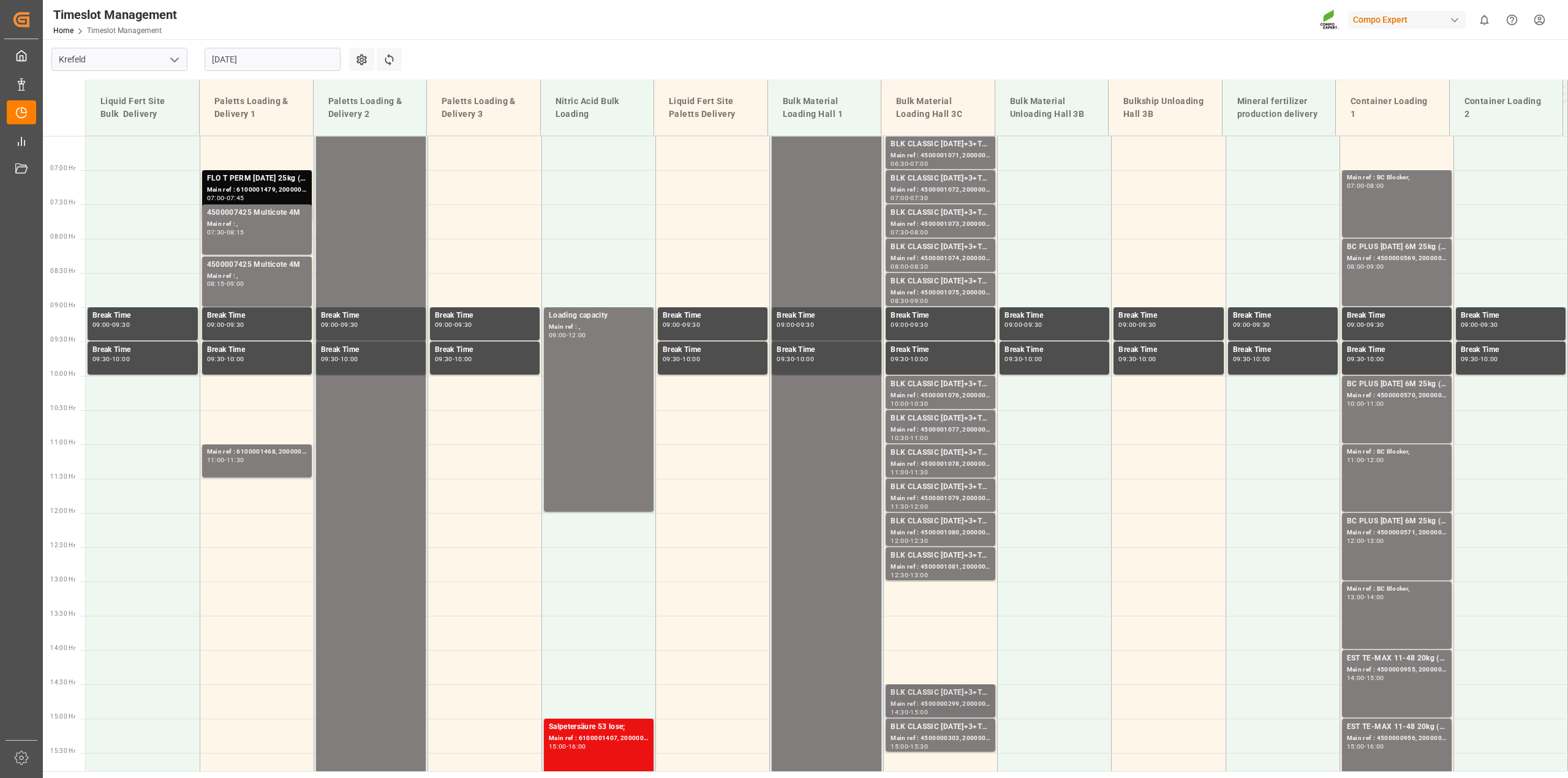
click at [923, 686] on div "BLK CLASSIC [DATE]+3+TE BULK; Main ref : 4500000299, 2000000241; 14:30 - 15:00" at bounding box center [941, 700] width 110 height 33
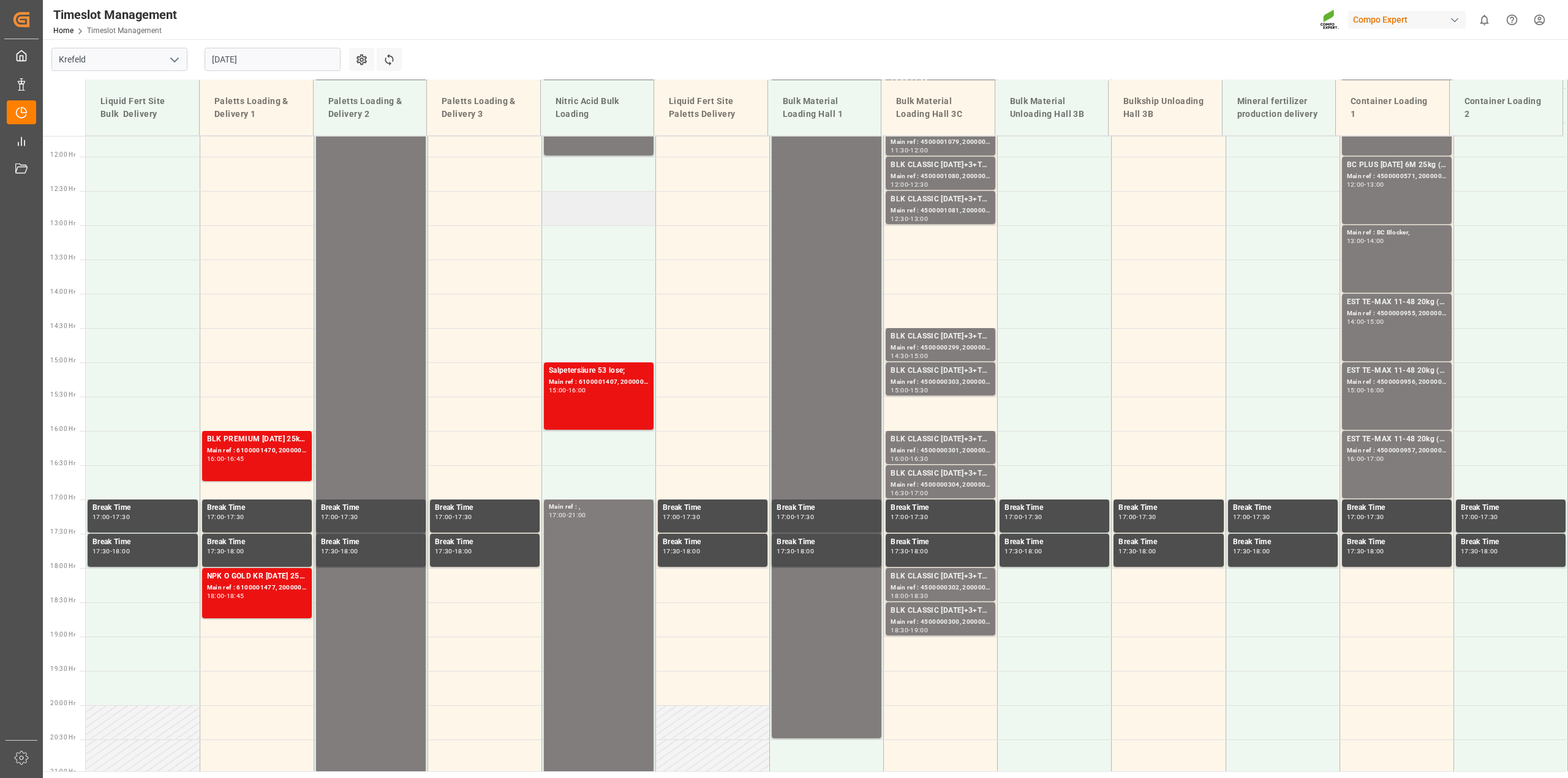
scroll to position [875, 0]
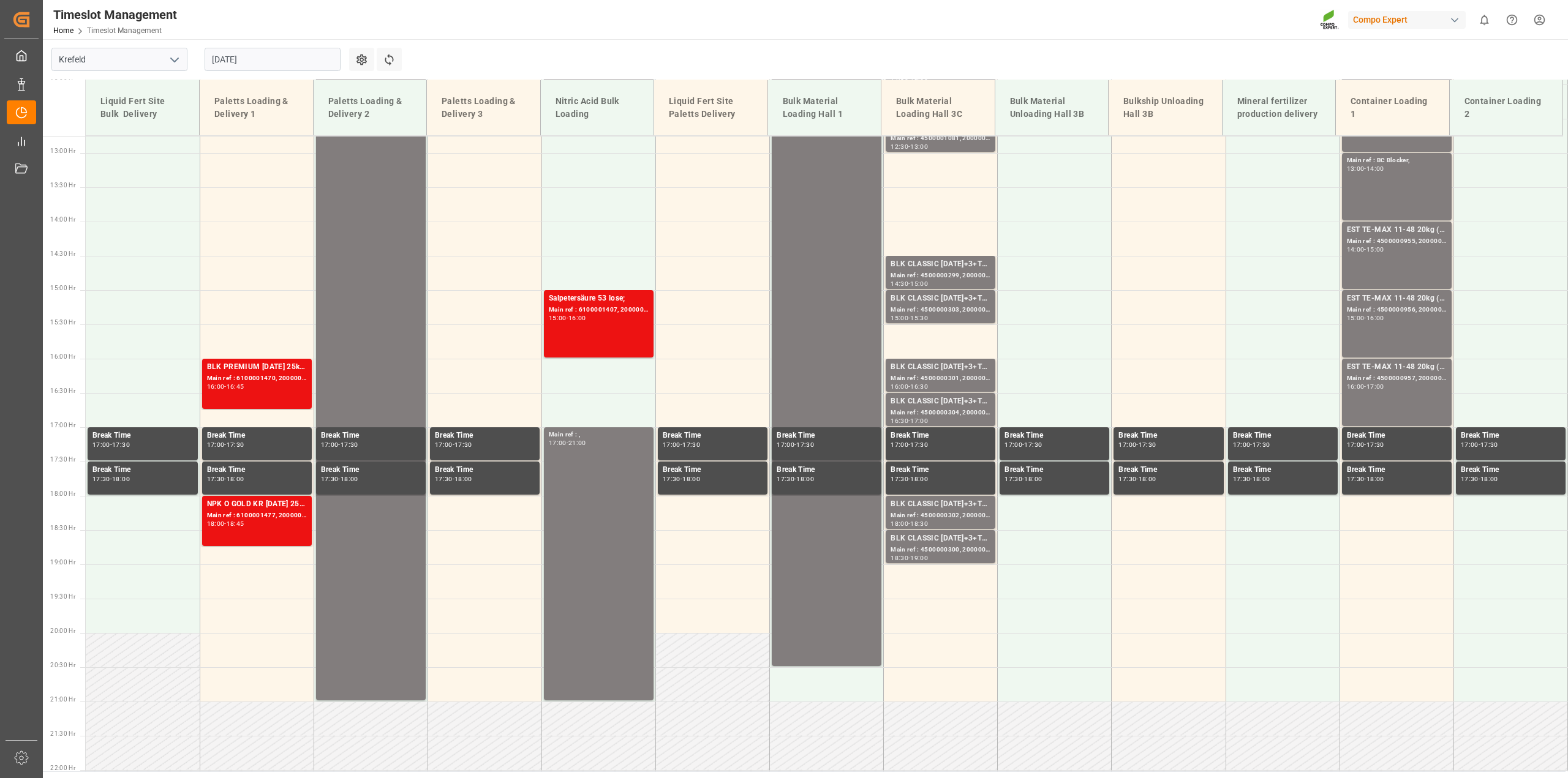
click at [324, 58] on input "[DATE]" at bounding box center [272, 59] width 136 height 23
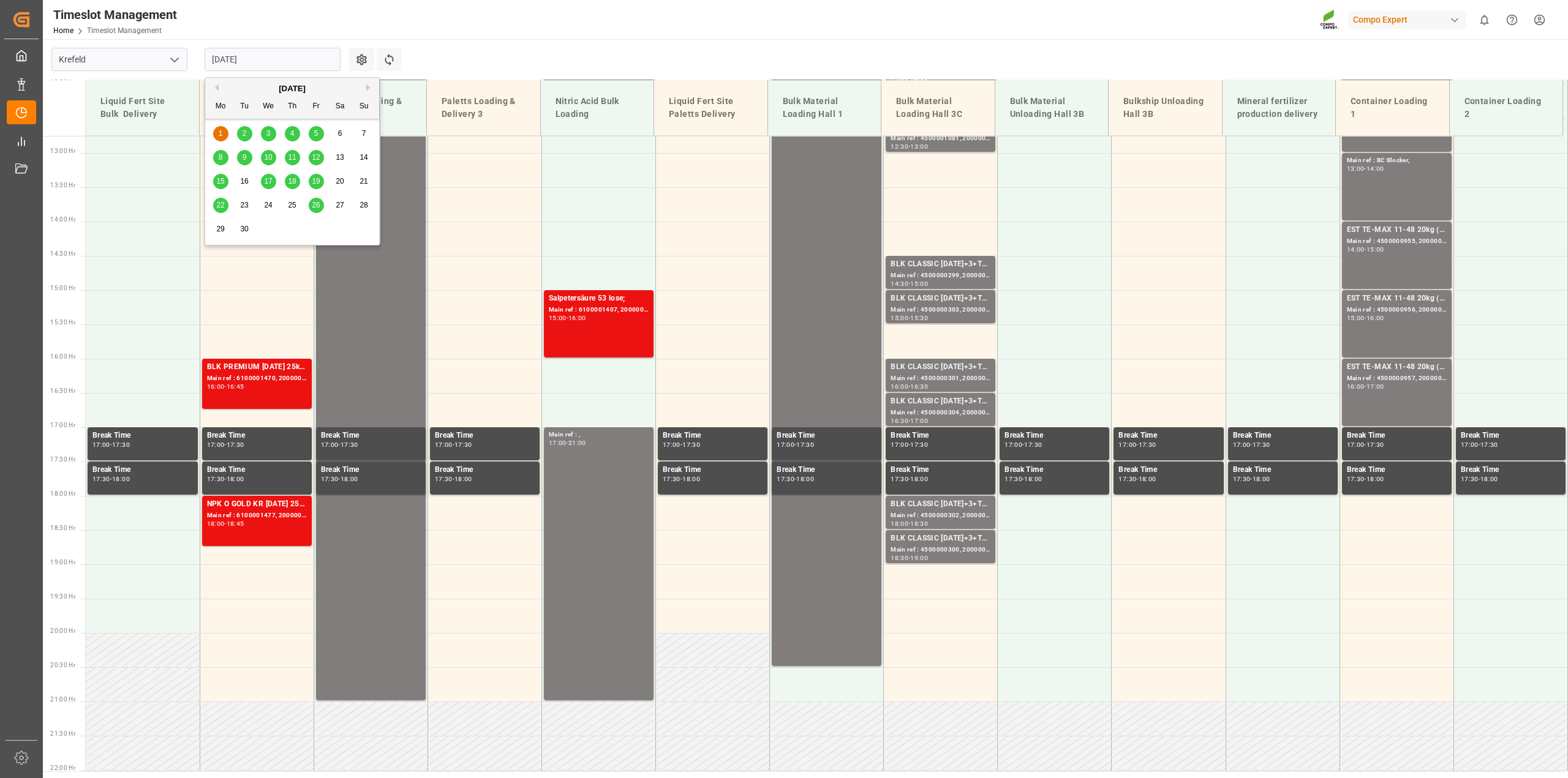
click at [220, 87] on div "[DATE]" at bounding box center [292, 88] width 174 height 12
click at [219, 90] on div "[DATE]" at bounding box center [292, 88] width 174 height 12
